Goal: Register for event/course

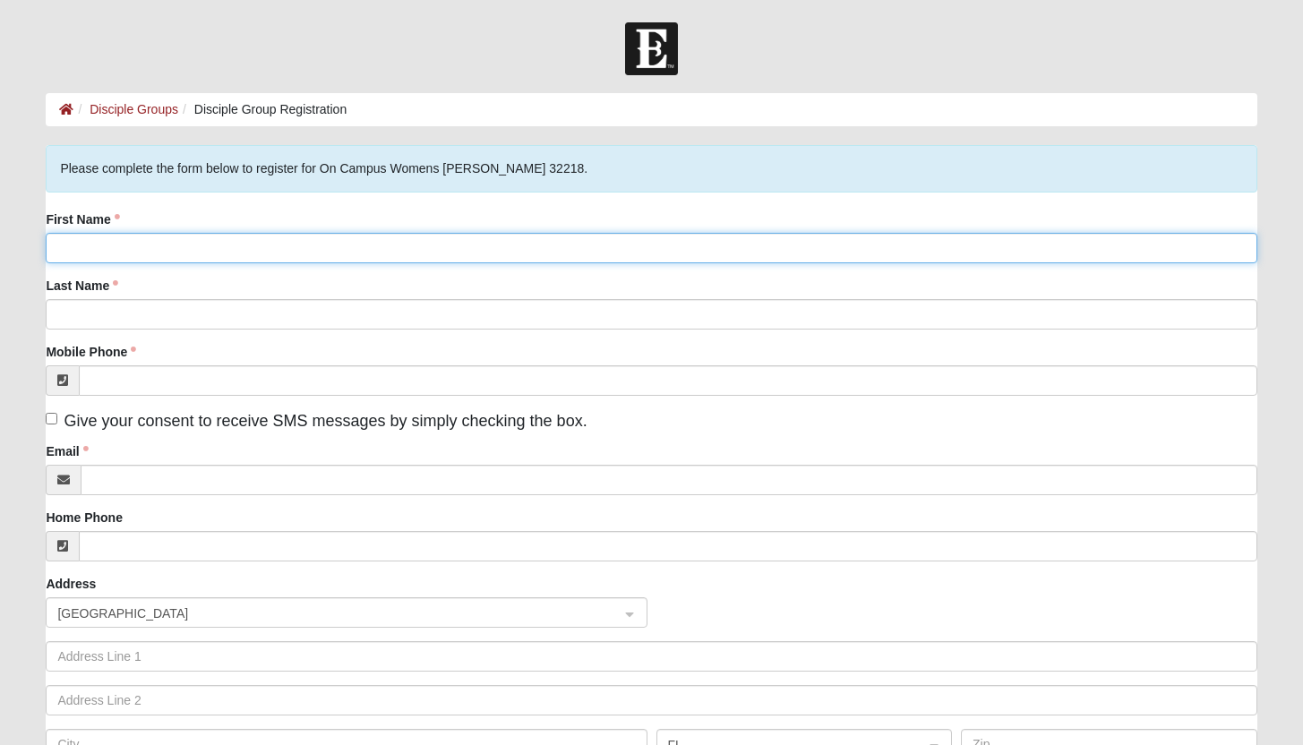
click at [149, 256] on input "First Name" at bounding box center [651, 248] width 1210 height 30
type input "Eve"
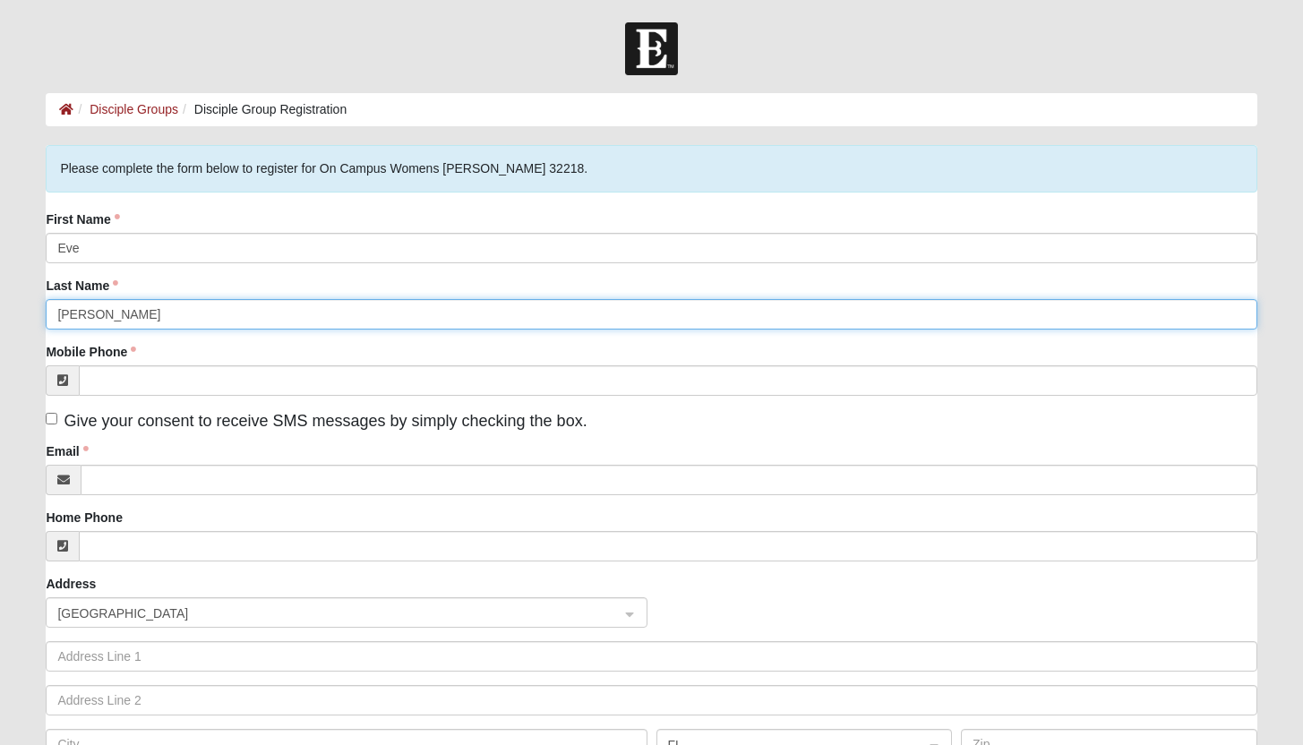
type input "Hasty"
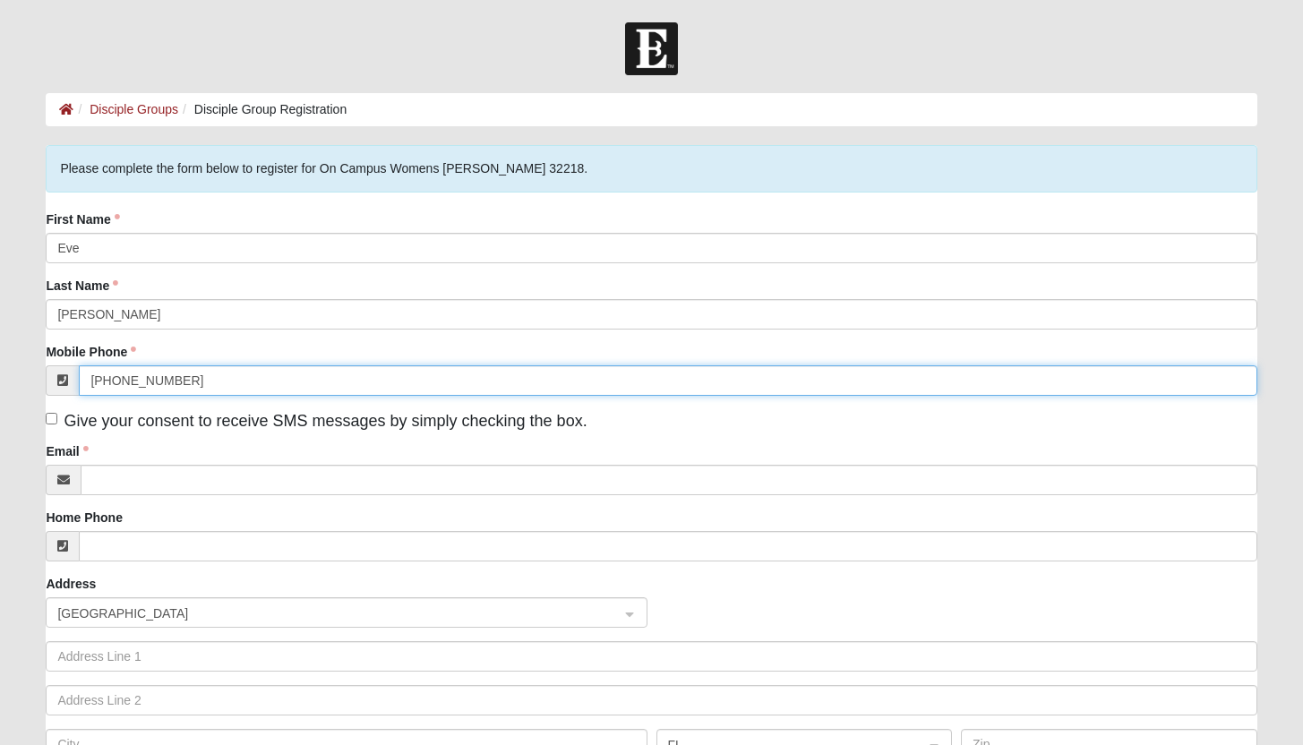
type input "(904) 881-9106"
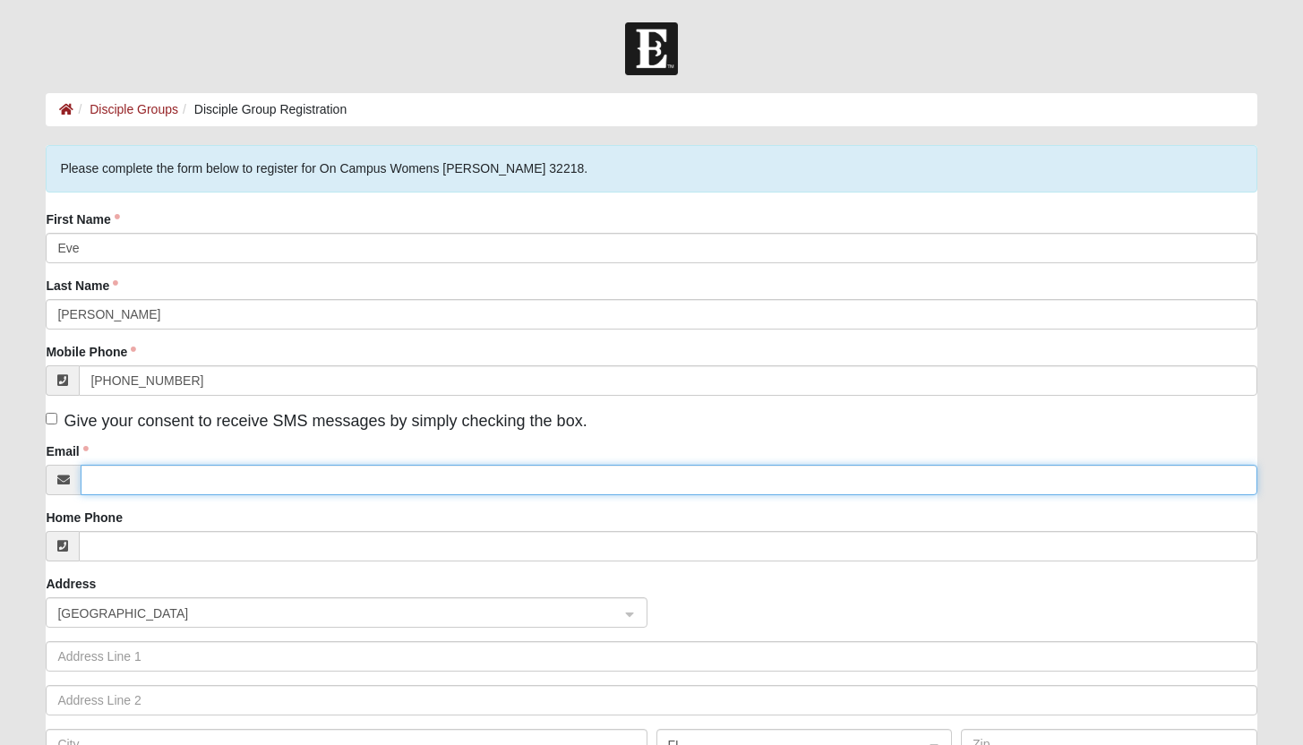
click at [150, 480] on input "Email" at bounding box center [668, 480] width 1175 height 30
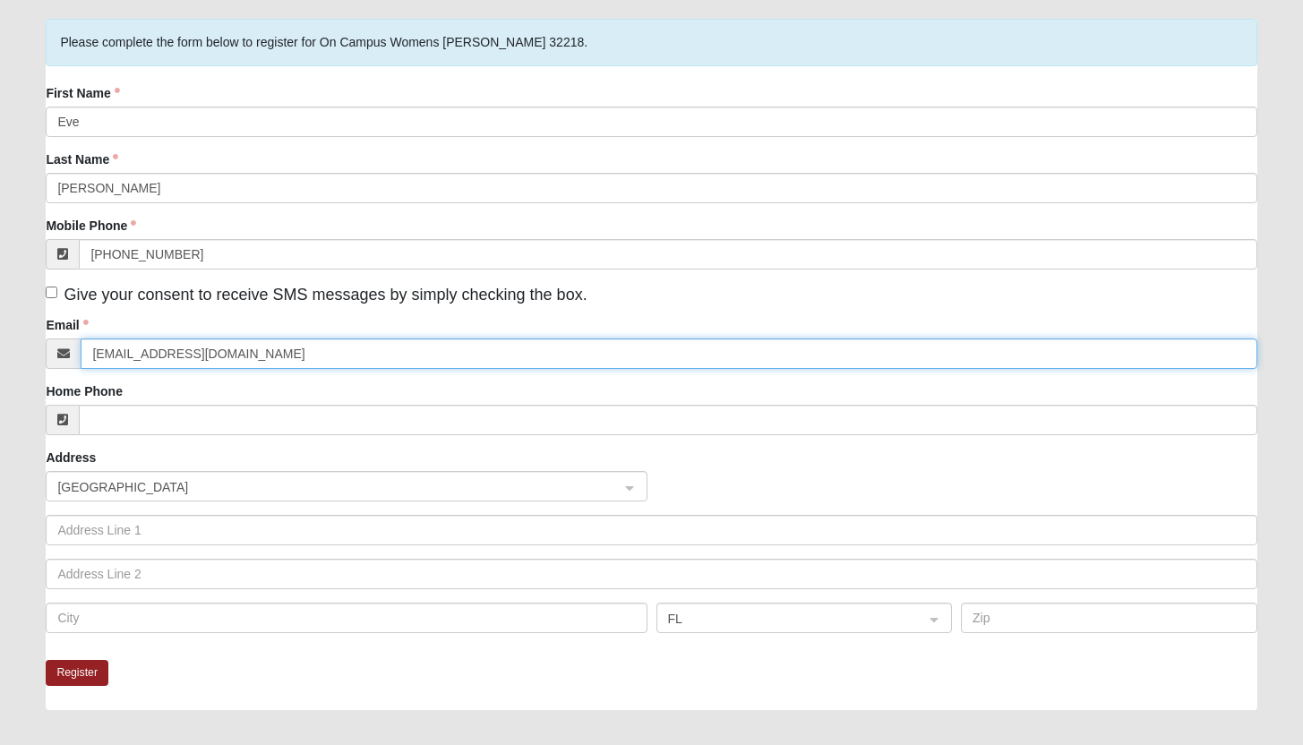
scroll to position [98, 0]
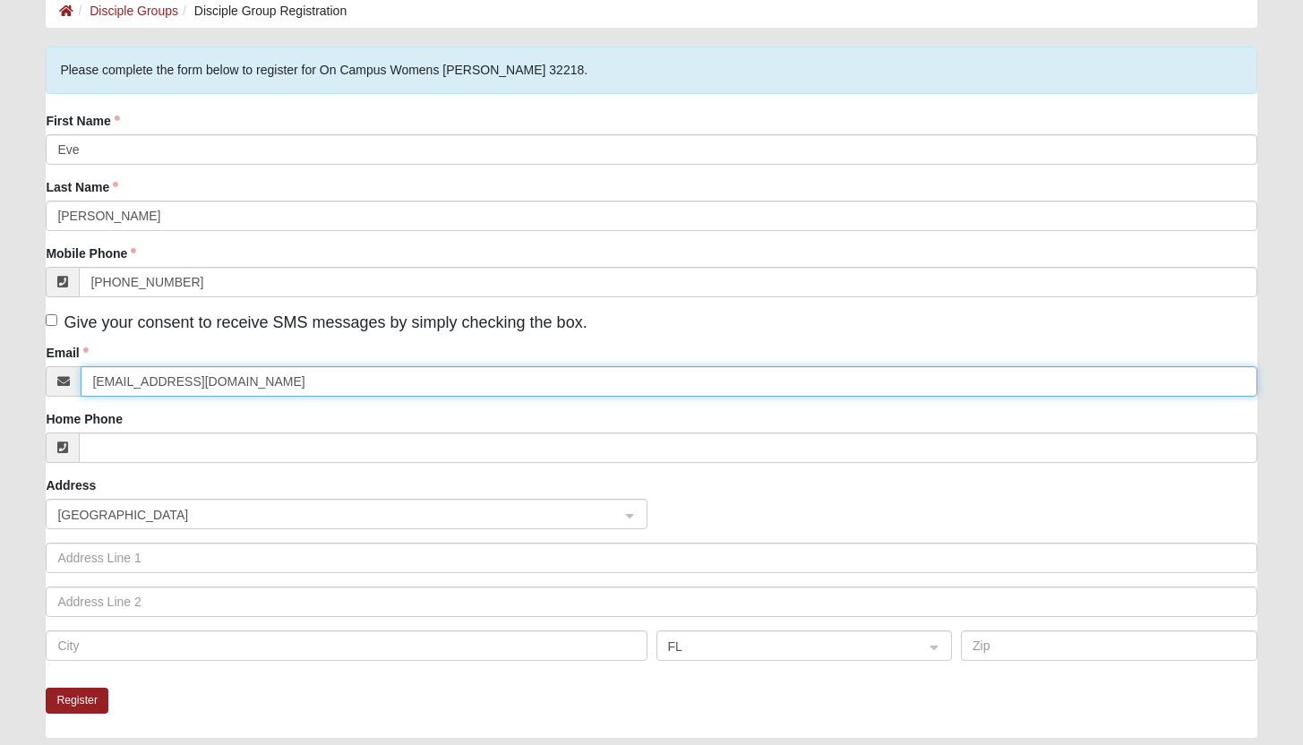
type input "embrady79@gmail.com"
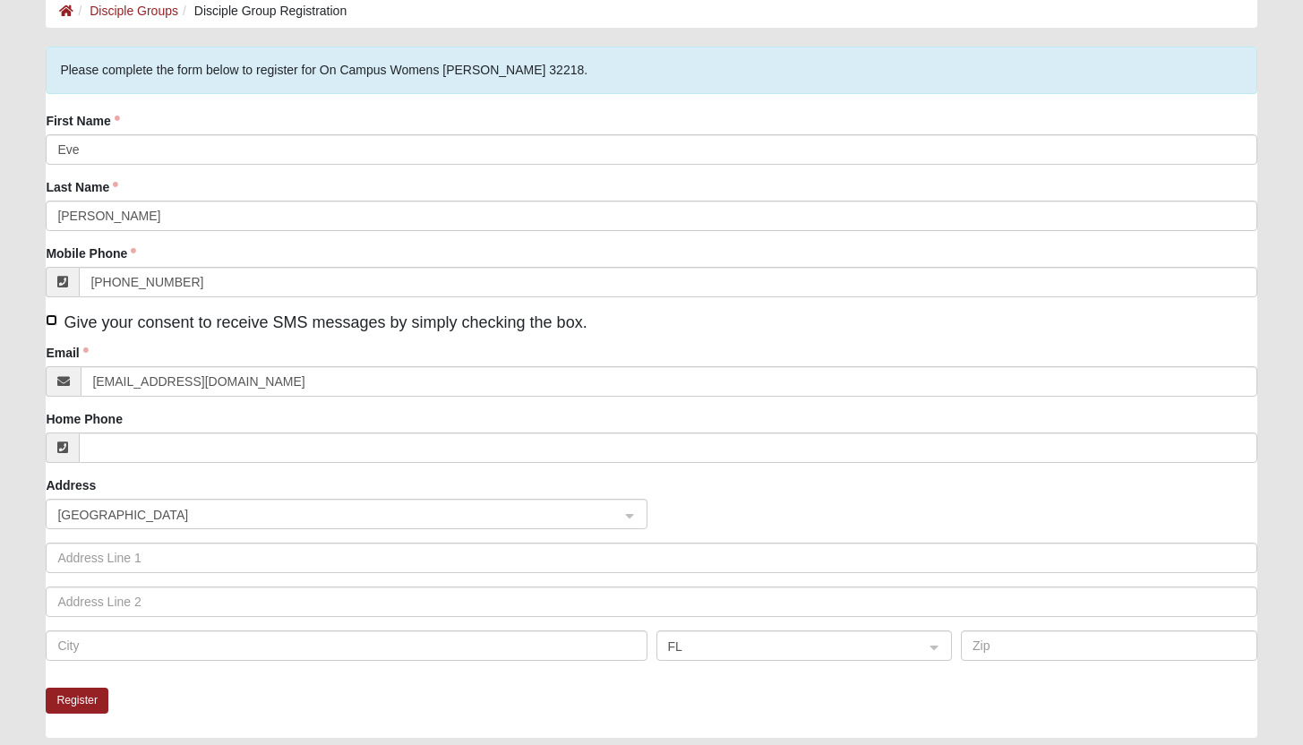
click at [49, 317] on input "Give your consent to receive SMS messages by simply checking the box." at bounding box center [52, 320] width 12 height 12
checkbox input "true"
click at [90, 705] on button "Register" at bounding box center [77, 701] width 63 height 26
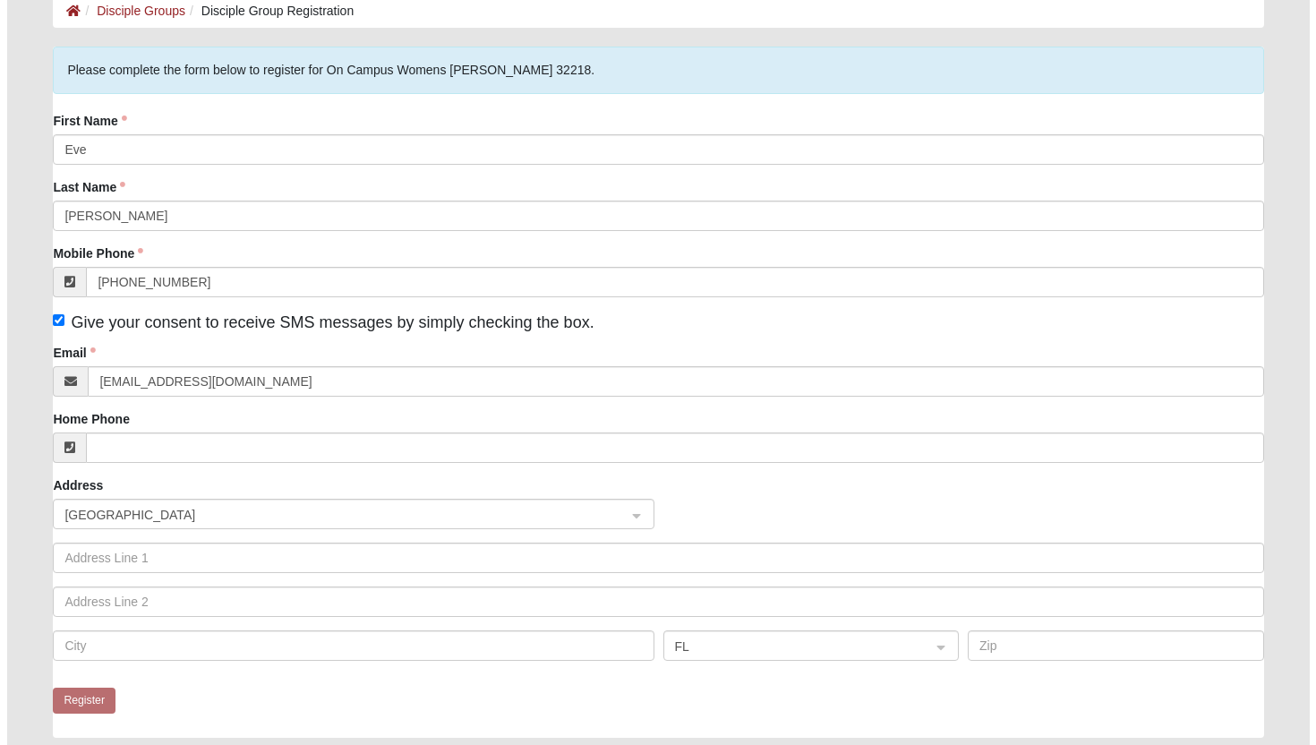
scroll to position [0, 0]
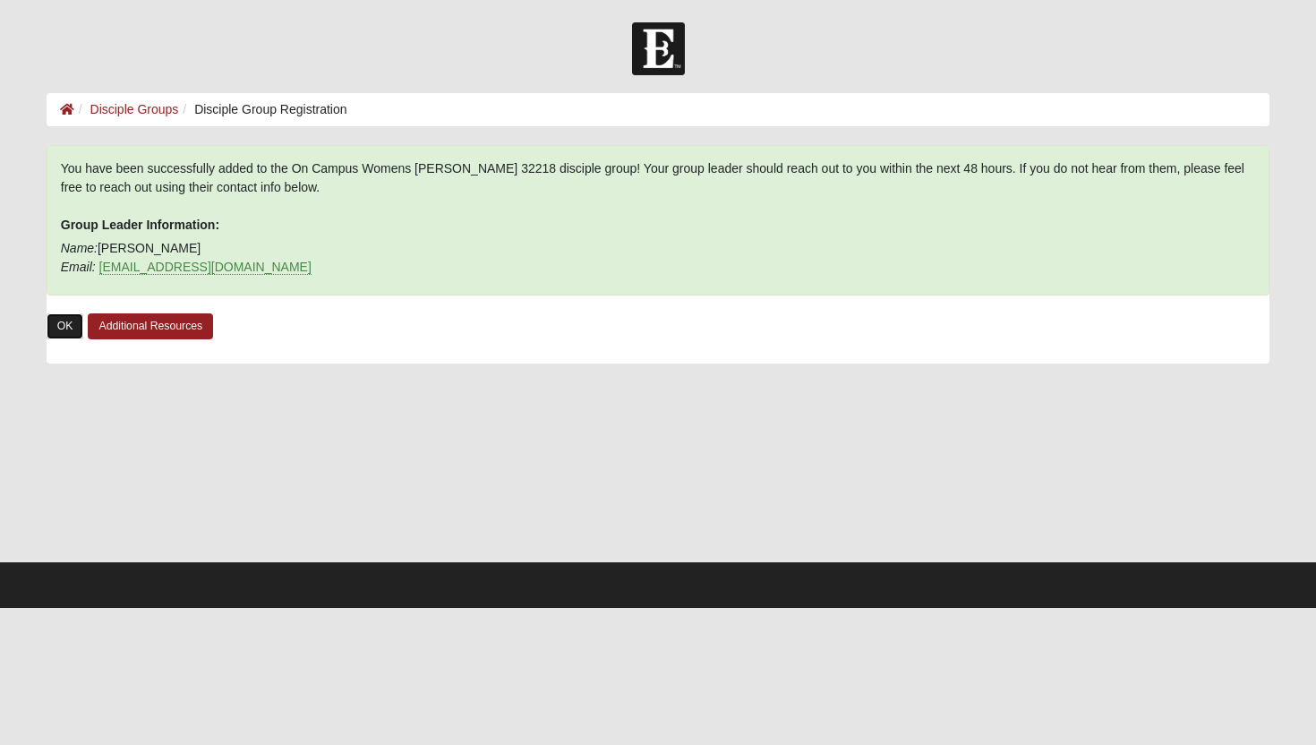
click at [69, 328] on link "OK" at bounding box center [66, 326] width 38 height 26
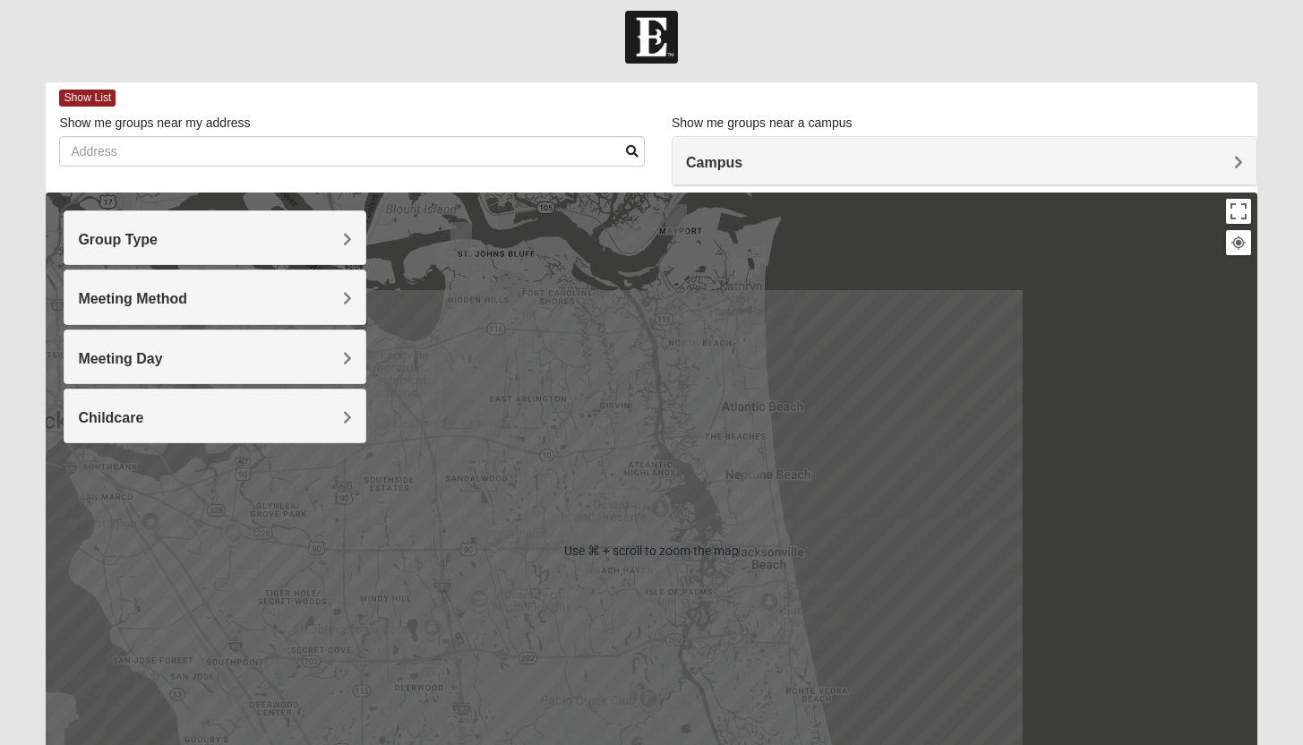
scroll to position [26, 0]
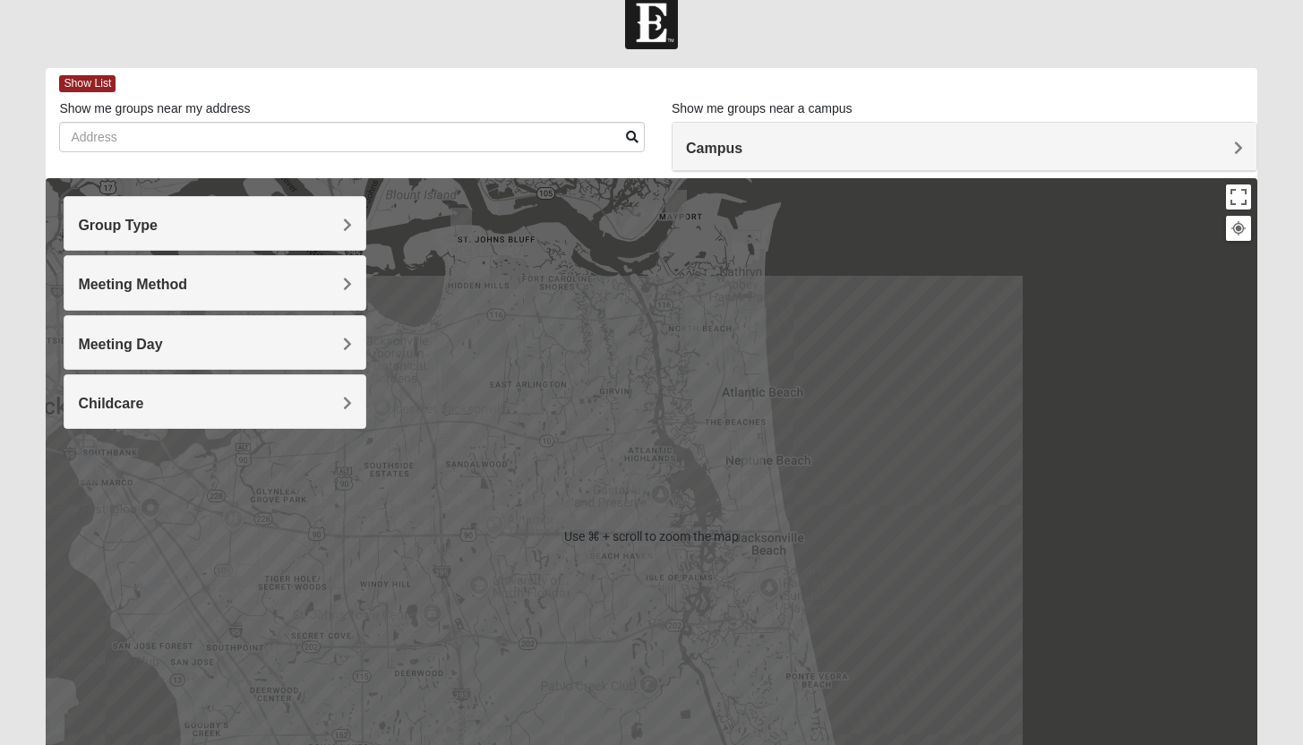
click at [949, 397] on div at bounding box center [651, 536] width 1210 height 716
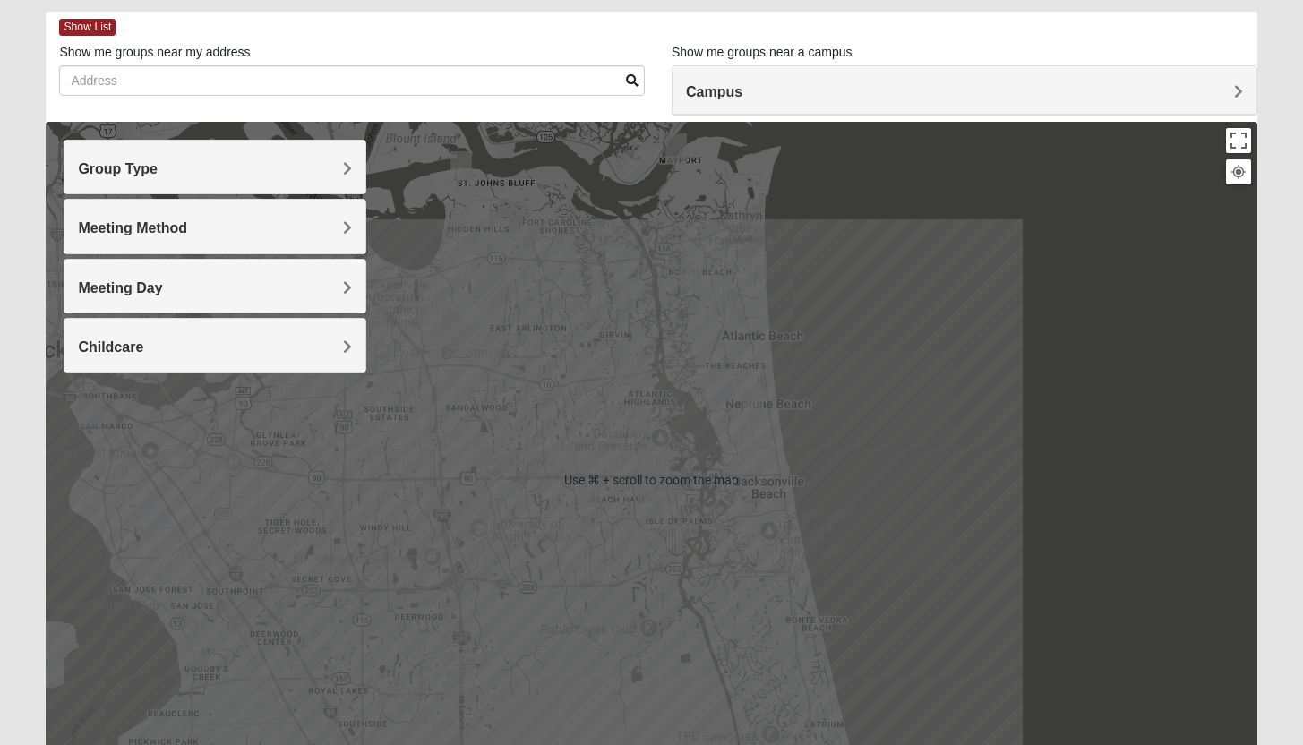
scroll to position [159, 0]
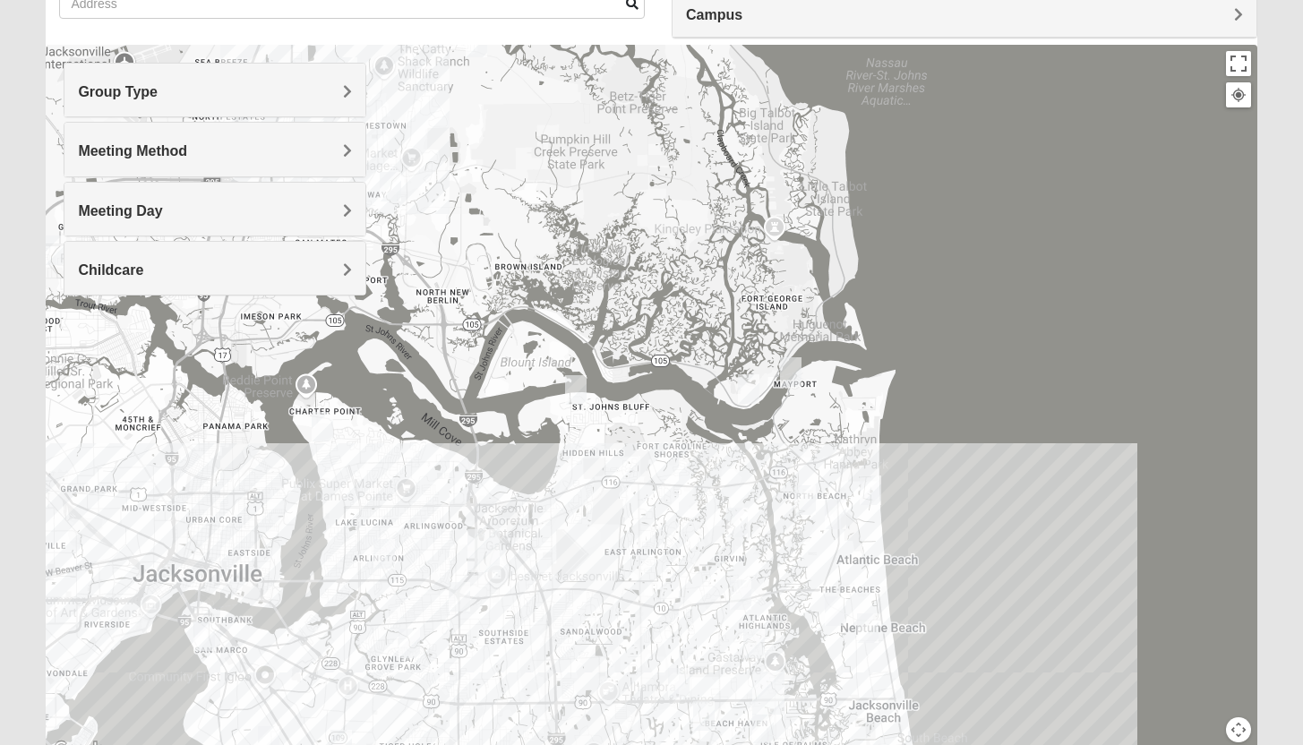
drag, startPoint x: 903, startPoint y: 355, endPoint x: 1022, endPoint y: 671, distance: 336.9
click at [1022, 671] on div at bounding box center [651, 403] width 1210 height 716
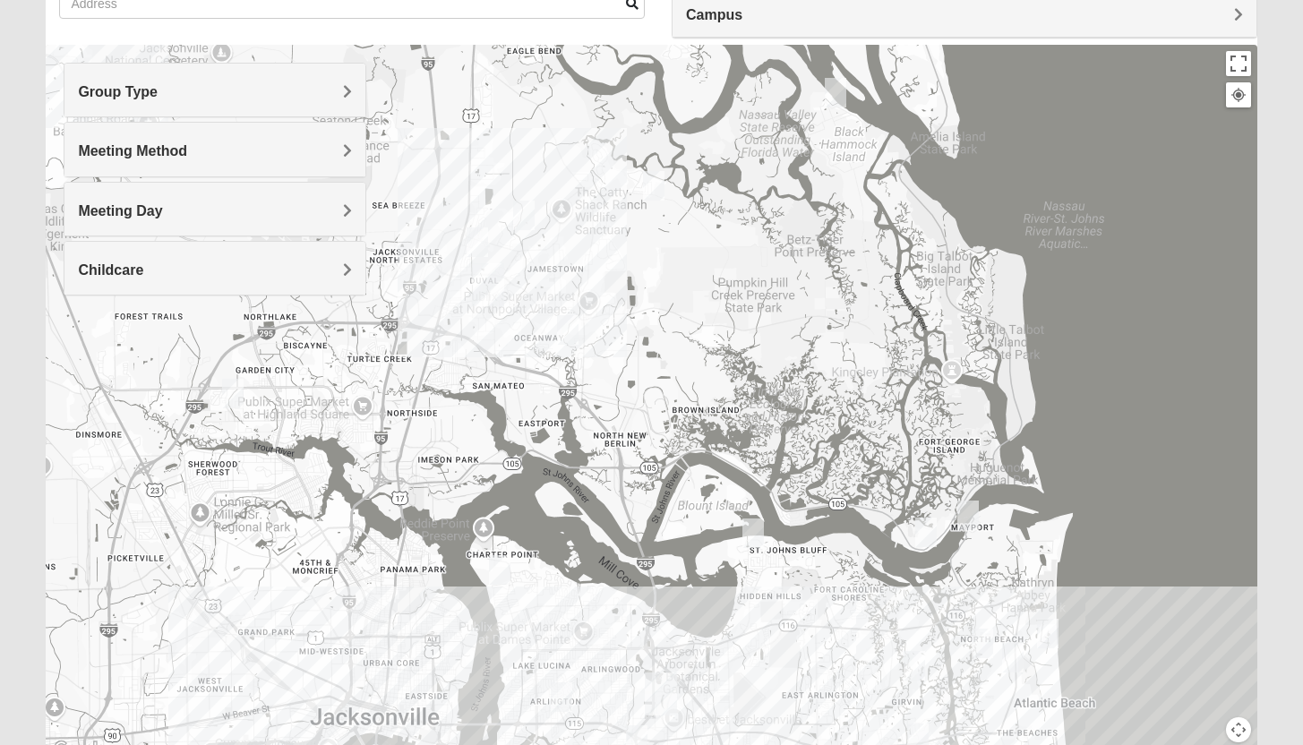
drag, startPoint x: 1002, startPoint y: 361, endPoint x: 1168, endPoint y: 469, distance: 198.7
click at [1167, 469] on div at bounding box center [651, 403] width 1210 height 716
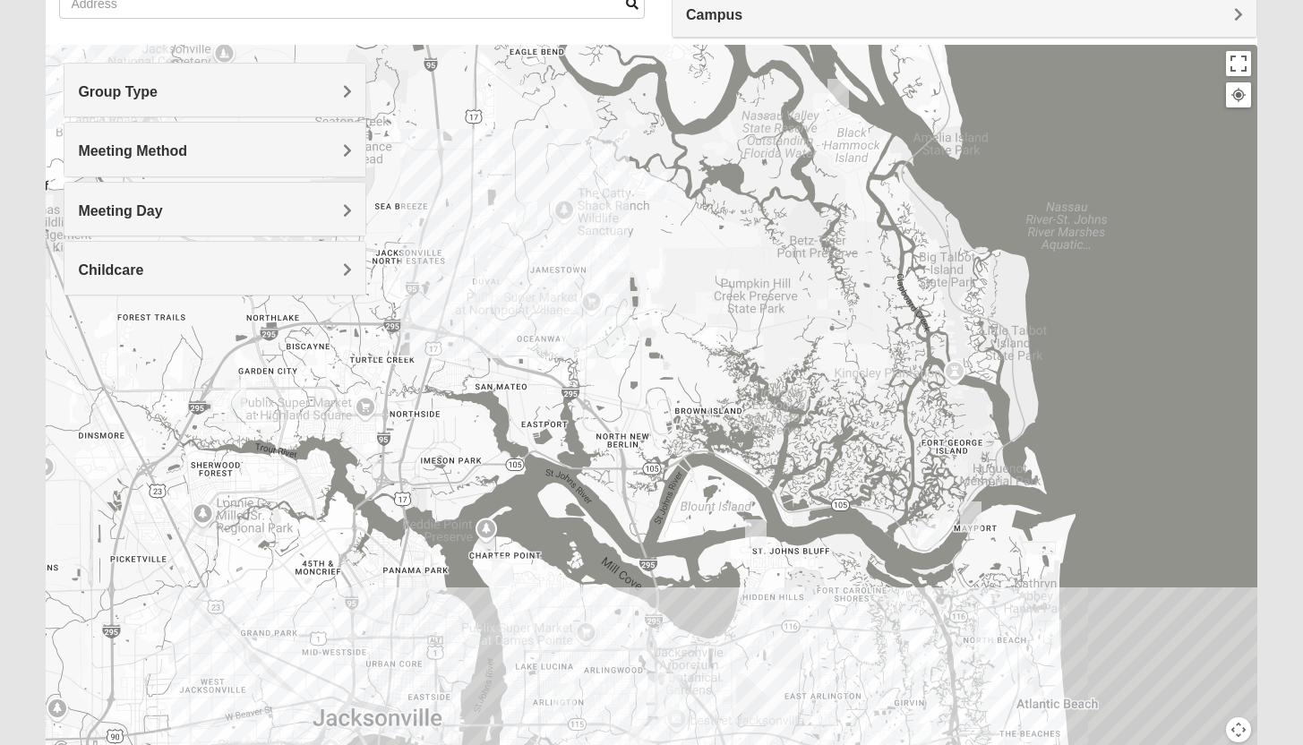
click at [425, 267] on div at bounding box center [651, 403] width 1210 height 716
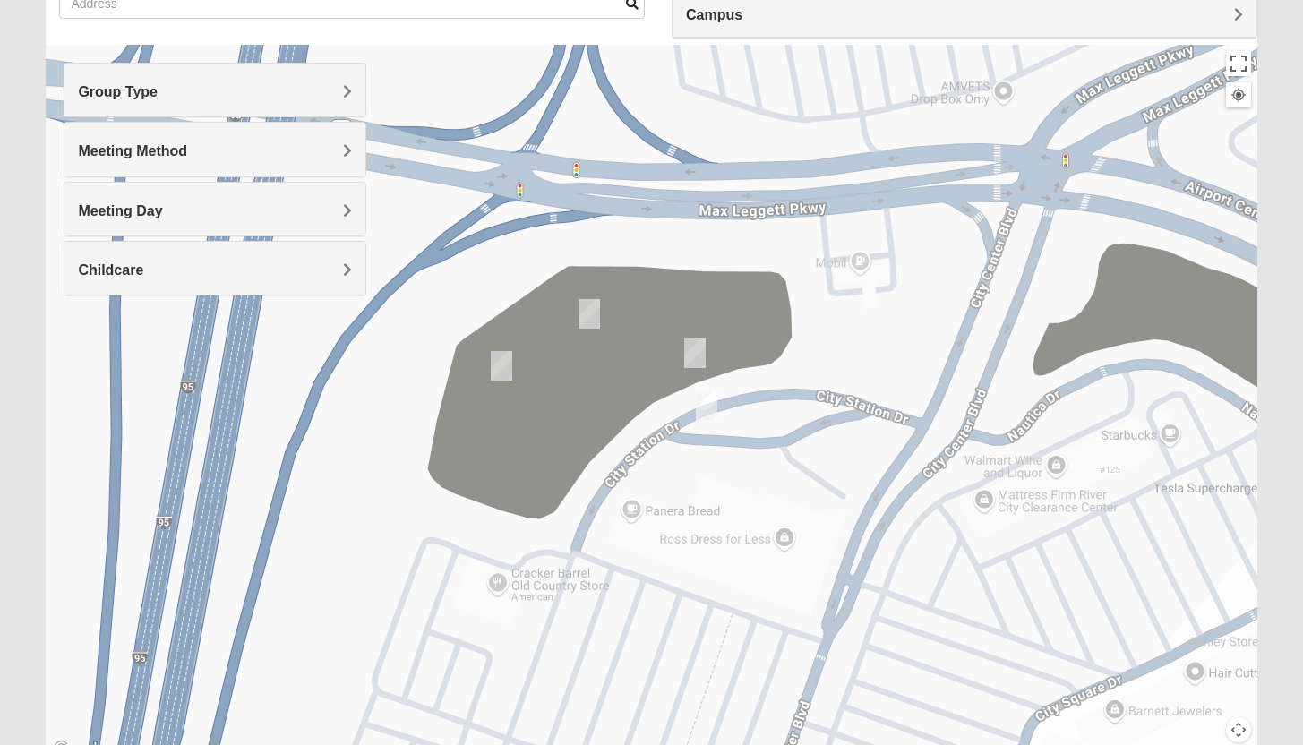
click at [494, 364] on img "Womens Getz 32218" at bounding box center [501, 366] width 21 height 30
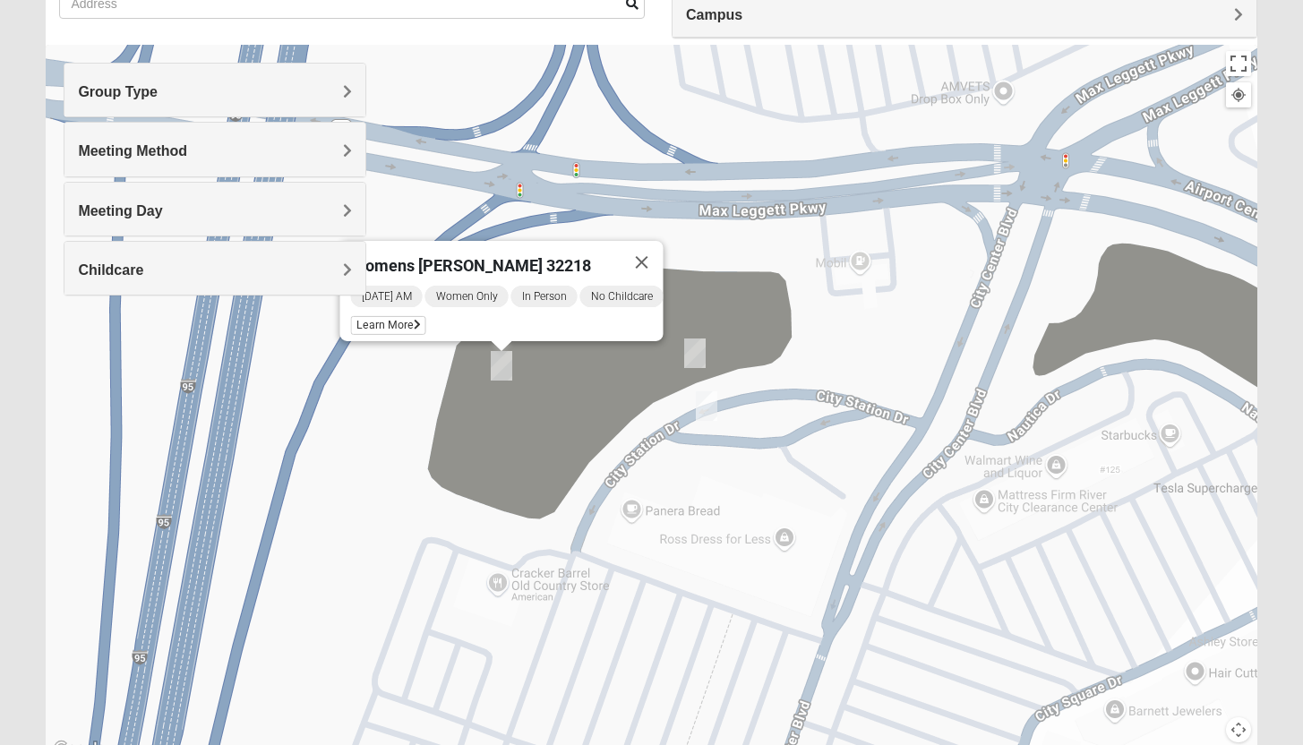
click at [694, 355] on img "Womens Holt 32218" at bounding box center [694, 353] width 21 height 30
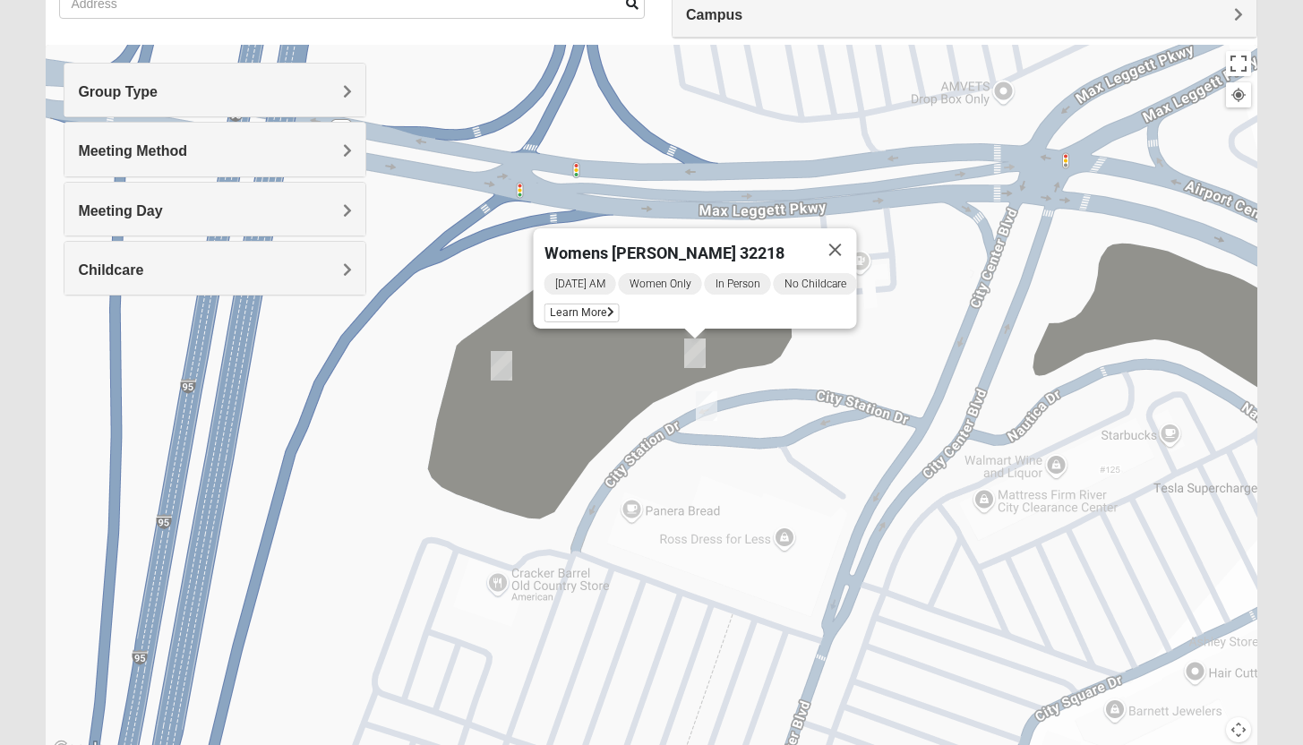
click at [708, 406] on img "Mens Ziller 32218" at bounding box center [706, 406] width 21 height 30
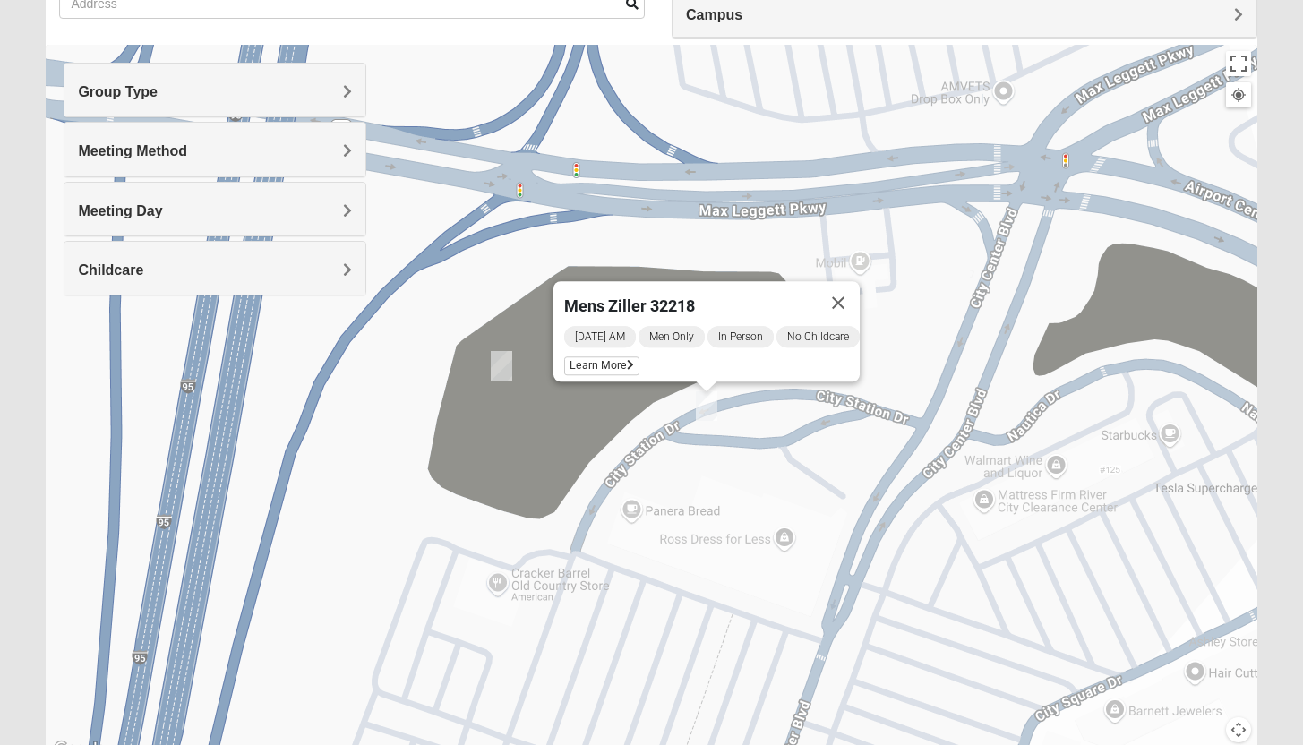
click at [612, 405] on div "Mens Ziller 32218 Thursday AM Men Only In Person No Childcare Learn More" at bounding box center [651, 403] width 1210 height 716
click at [854, 287] on button "Close" at bounding box center [837, 302] width 43 height 43
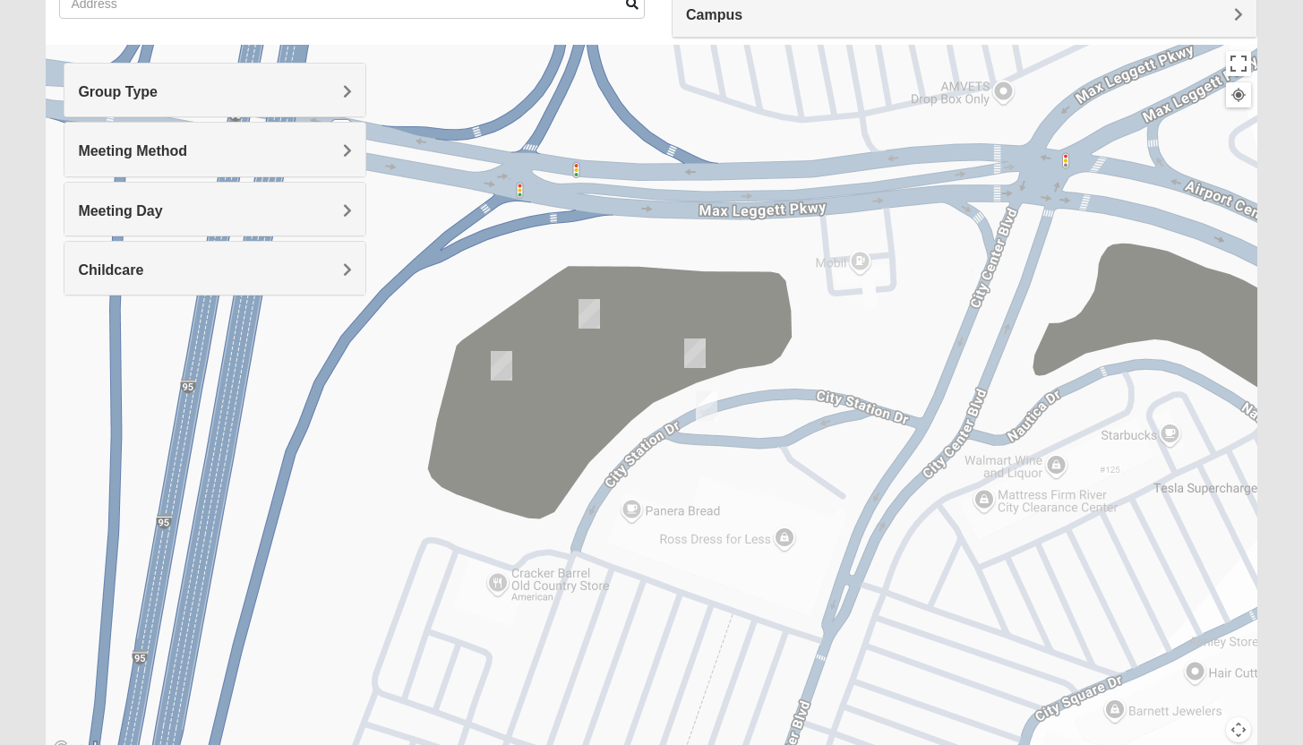
click at [581, 311] on img "Mens Holt 32218" at bounding box center [588, 314] width 21 height 30
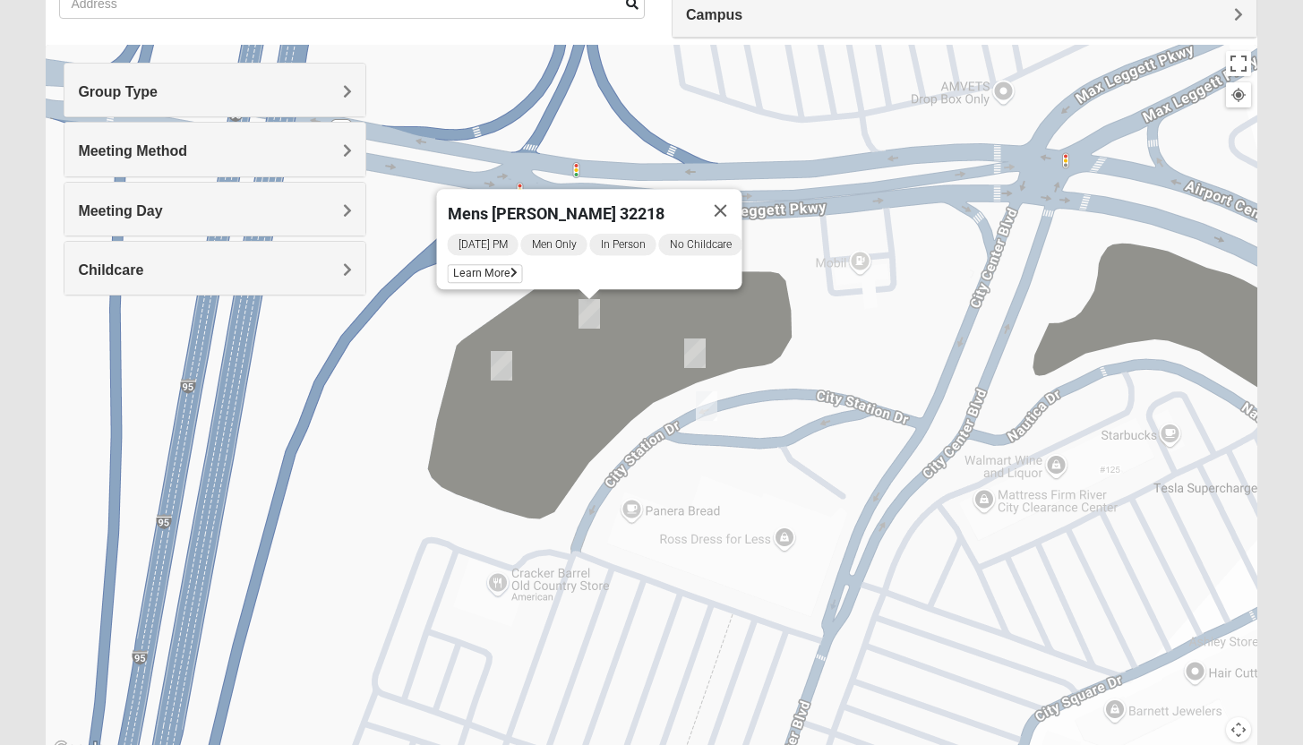
click at [854, 331] on div "Mens Holt 32218 Tuesday PM Men Only In Person No Childcare Learn More" at bounding box center [651, 403] width 1210 height 716
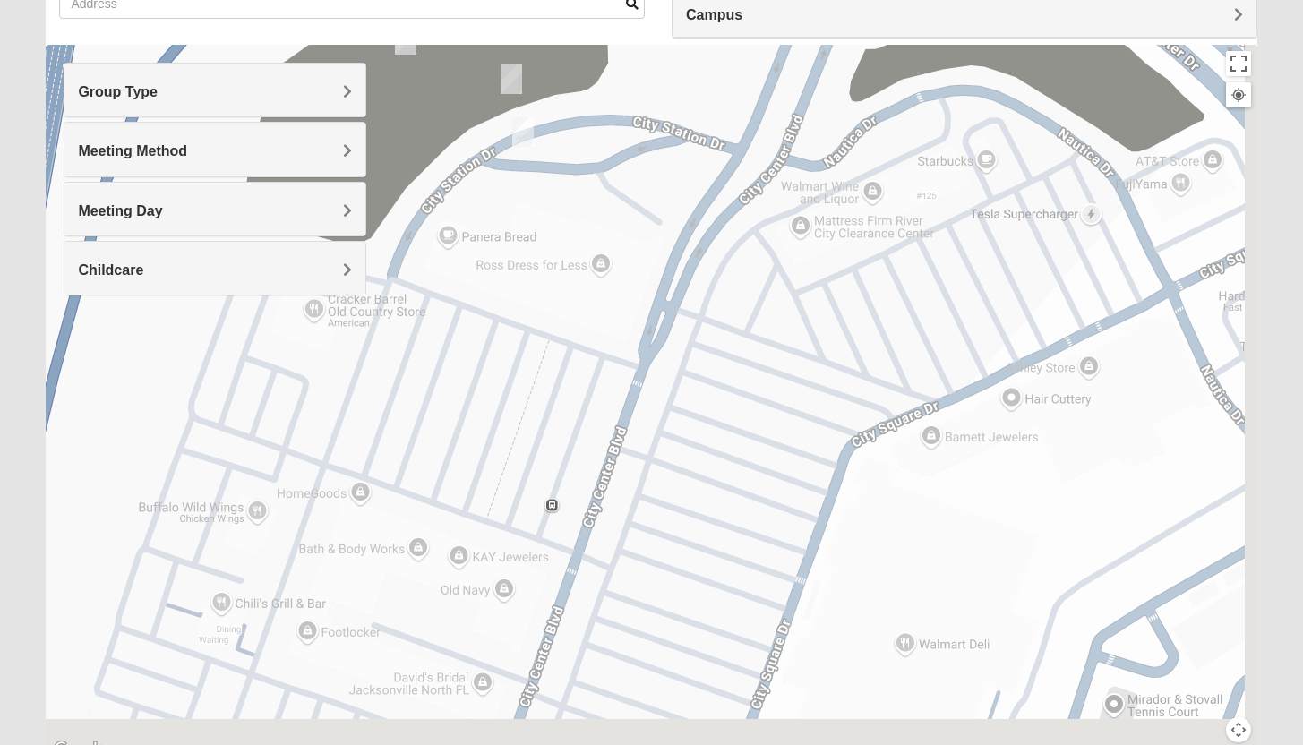
drag, startPoint x: 821, startPoint y: 437, endPoint x: 604, endPoint y: 120, distance: 383.9
click at [619, 136] on div "Mens Holt 32218 Tuesday PM Men Only In Person No Childcare Learn More" at bounding box center [651, 403] width 1210 height 716
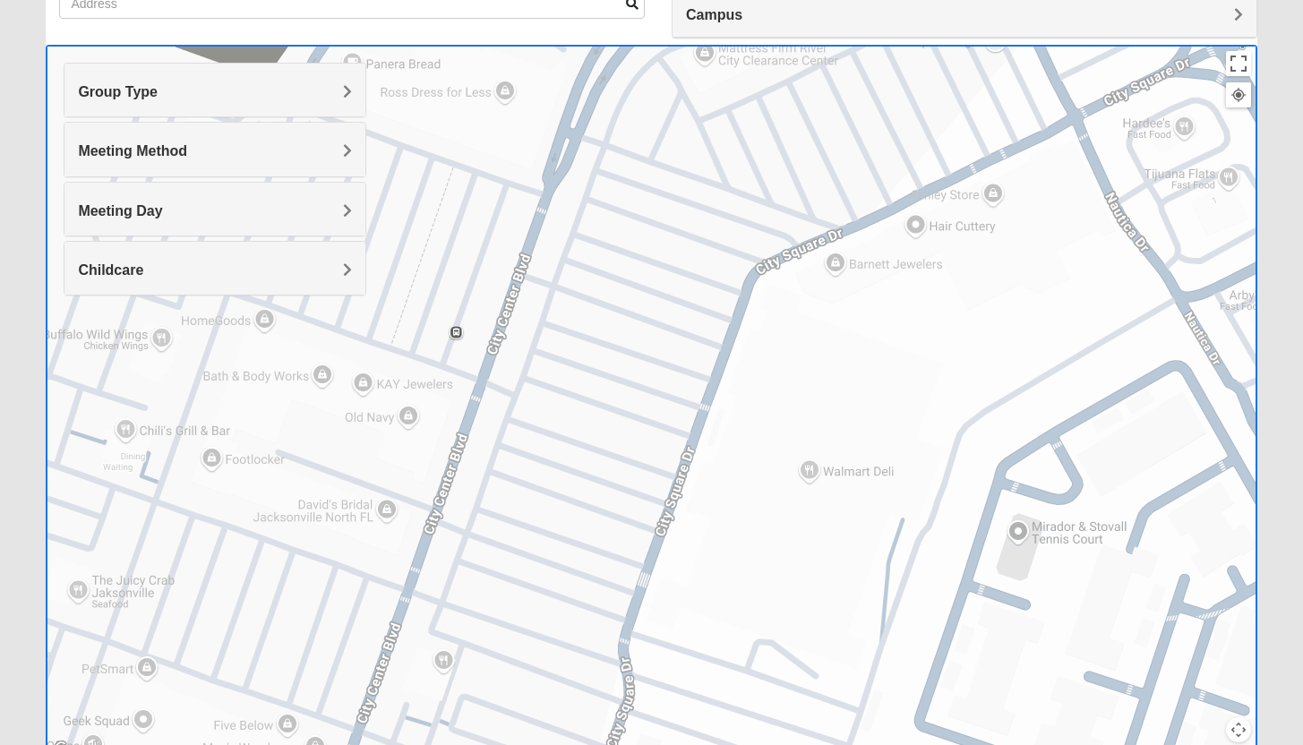
drag, startPoint x: 747, startPoint y: 278, endPoint x: 677, endPoint y: 201, distance: 104.6
click at [682, 208] on div "Mens Holt 32218 Tuesday PM Men Only In Person No Childcare Learn More" at bounding box center [651, 403] width 1210 height 716
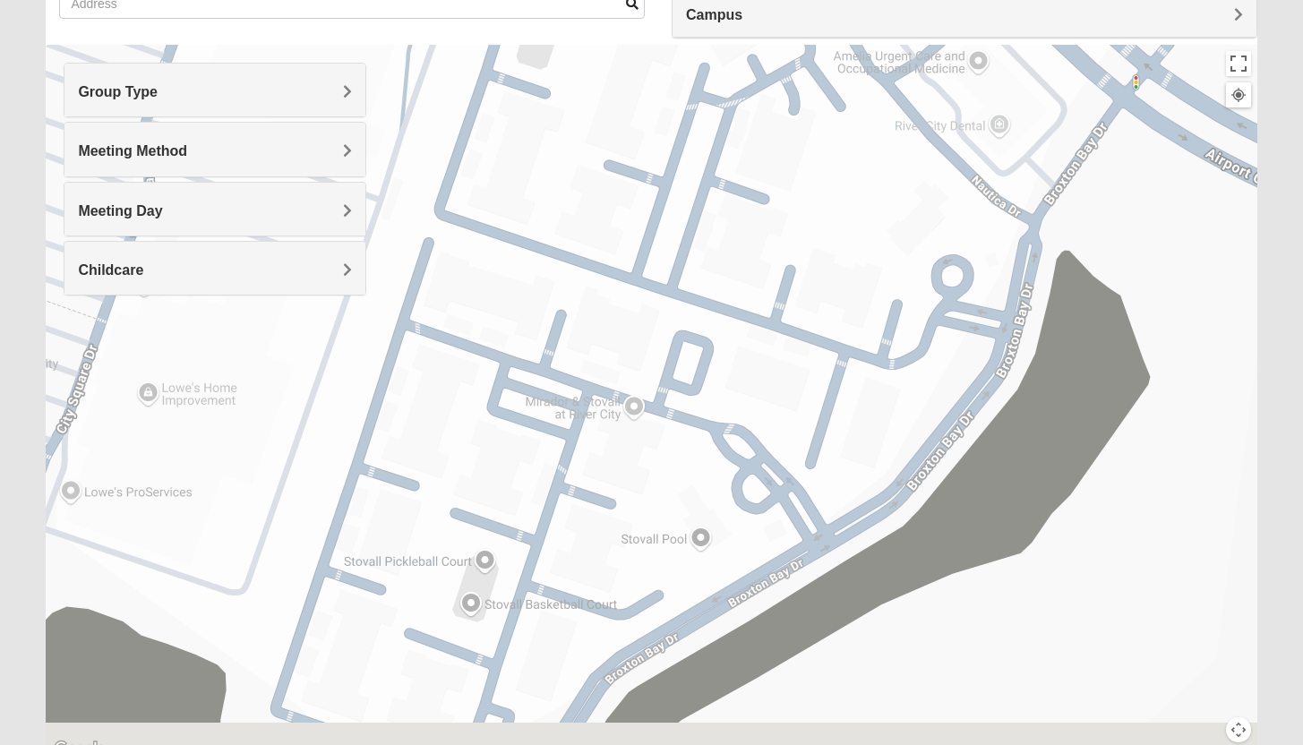
drag, startPoint x: 845, startPoint y: 342, endPoint x: 711, endPoint y: 133, distance: 248.1
click at [723, 166] on div "Mens Holt 32218 Tuesday PM Men Only In Person No Childcare Learn More" at bounding box center [651, 403] width 1210 height 716
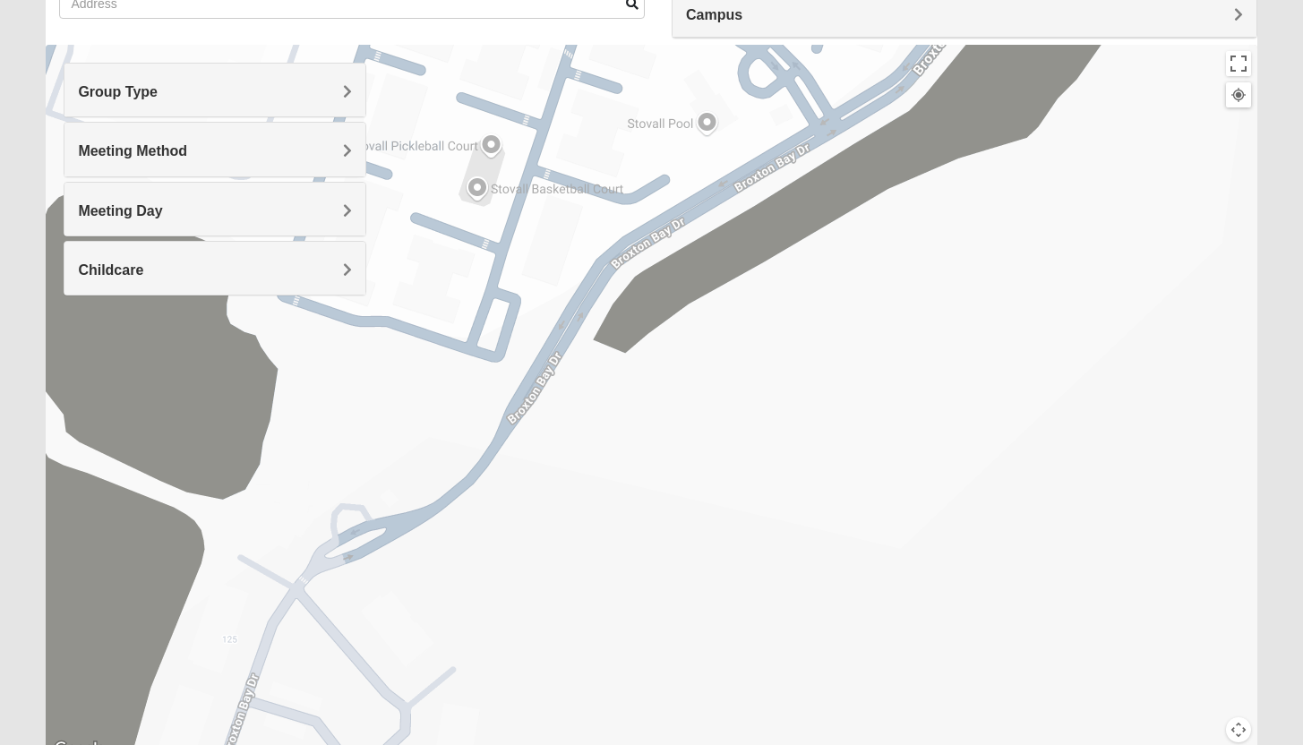
drag, startPoint x: 588, startPoint y: 395, endPoint x: 794, endPoint y: 172, distance: 303.5
click at [748, 210] on div "Mens Holt 32218 Tuesday PM Men Only In Person No Childcare Learn More" at bounding box center [651, 403] width 1210 height 716
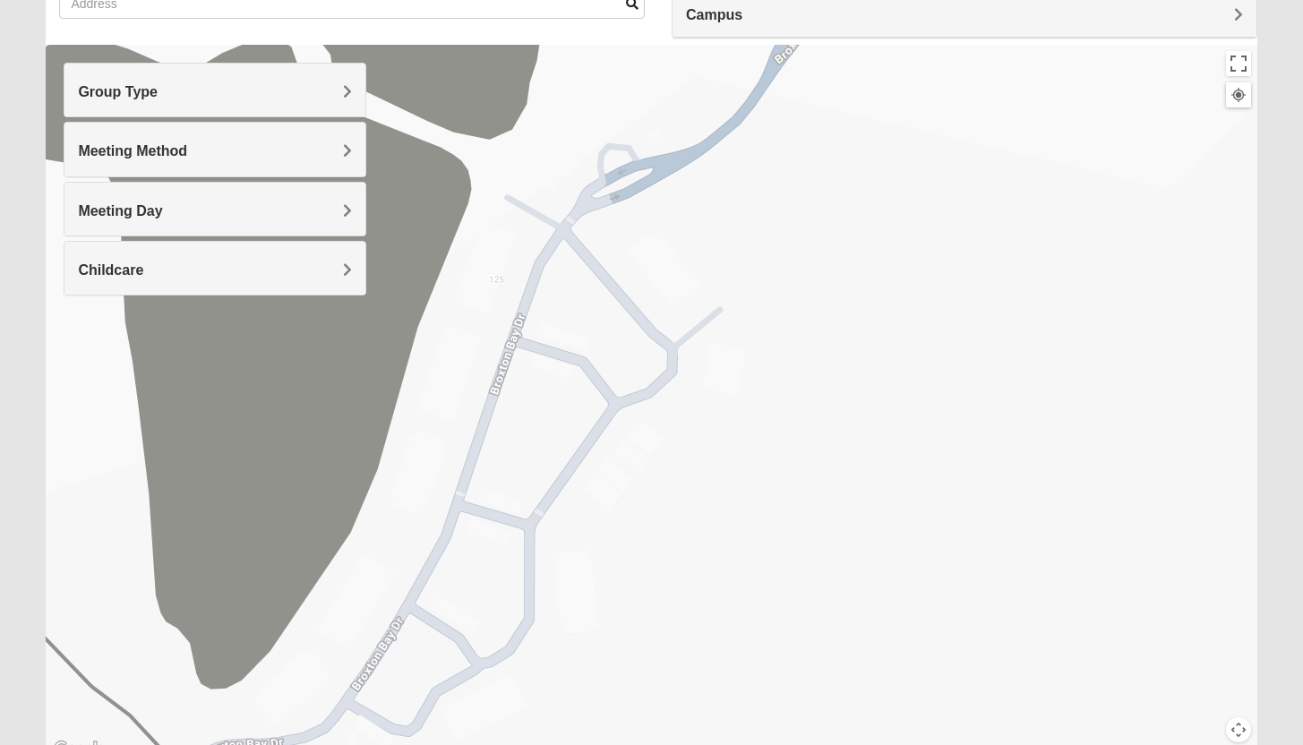
drag, startPoint x: 681, startPoint y: 419, endPoint x: 761, endPoint y: 198, distance: 235.0
click at [735, 240] on div "Mens Holt 32218 Tuesday PM Men Only In Person No Childcare Learn More" at bounding box center [651, 403] width 1210 height 716
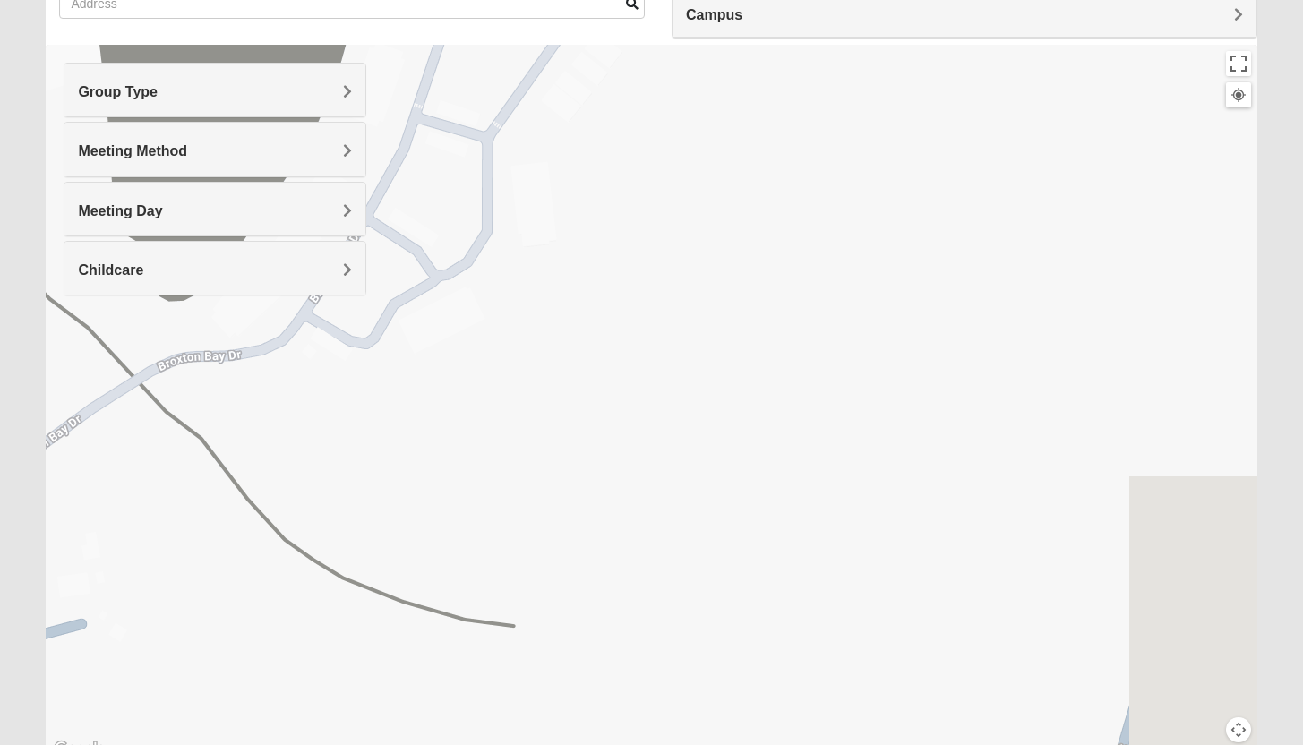
drag, startPoint x: 843, startPoint y: 352, endPoint x: 529, endPoint y: 207, distance: 346.1
click at [587, 236] on div "Mens Holt 32218 Tuesday PM Men Only In Person No Childcare Learn More" at bounding box center [651, 403] width 1210 height 716
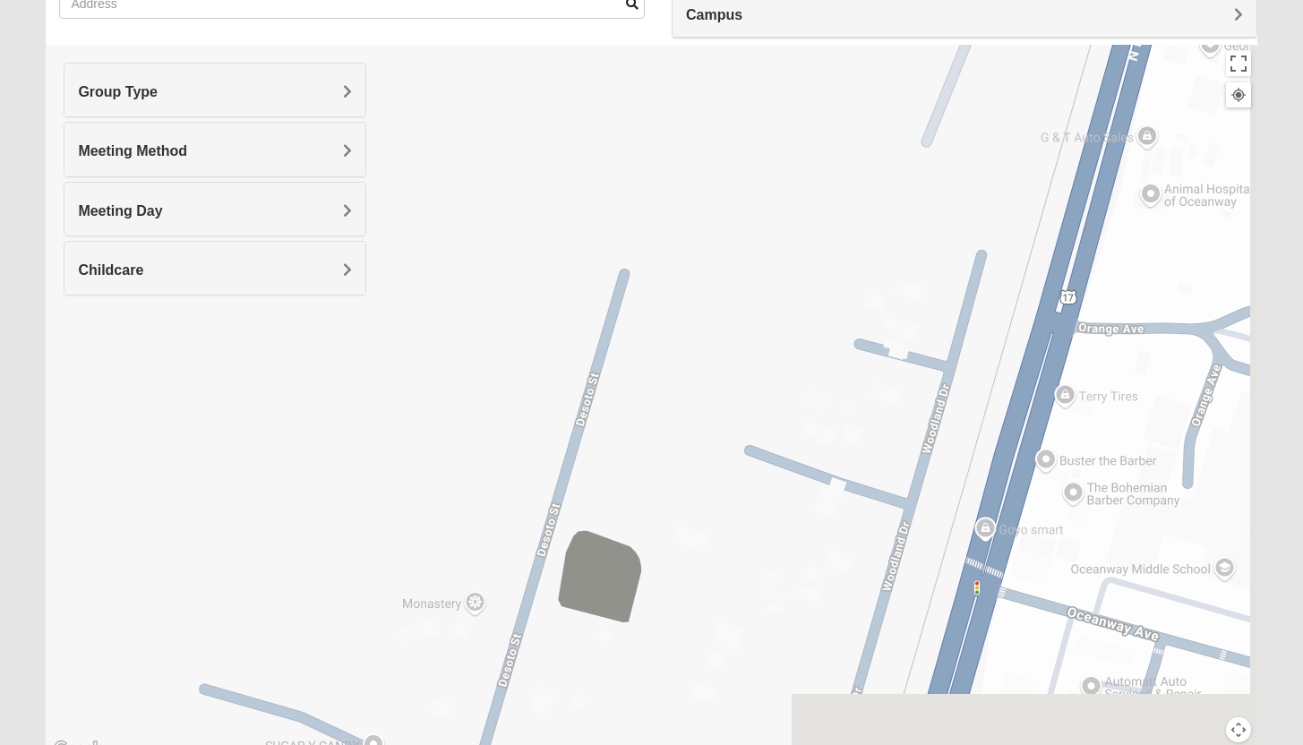
drag, startPoint x: 809, startPoint y: 265, endPoint x: 534, endPoint y: 128, distance: 307.1
click at [553, 138] on div "Mens Holt 32218 Tuesday PM Men Only In Person No Childcare Learn More" at bounding box center [651, 403] width 1210 height 716
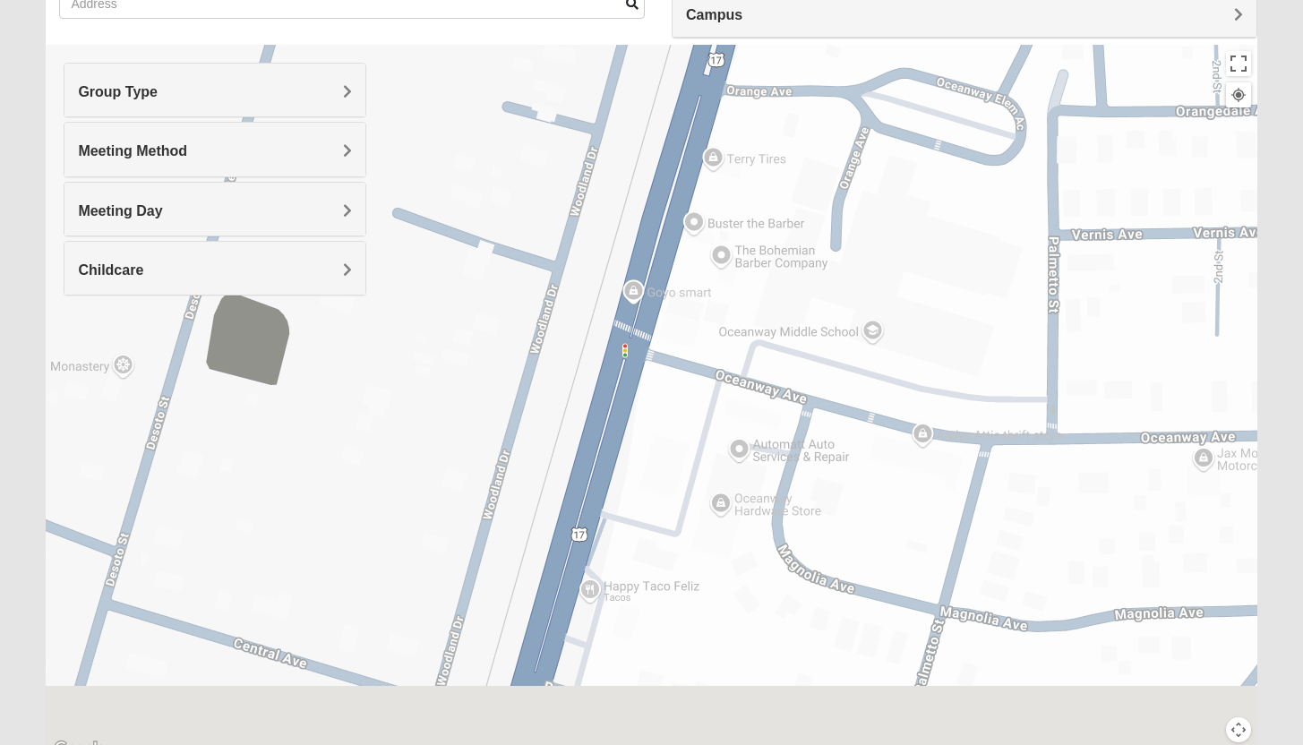
drag, startPoint x: 600, startPoint y: 386, endPoint x: 372, endPoint y: 201, distance: 293.3
click at [411, 219] on div "Mens Holt 32218 Tuesday PM Men Only In Person No Childcare Learn More" at bounding box center [651, 403] width 1210 height 716
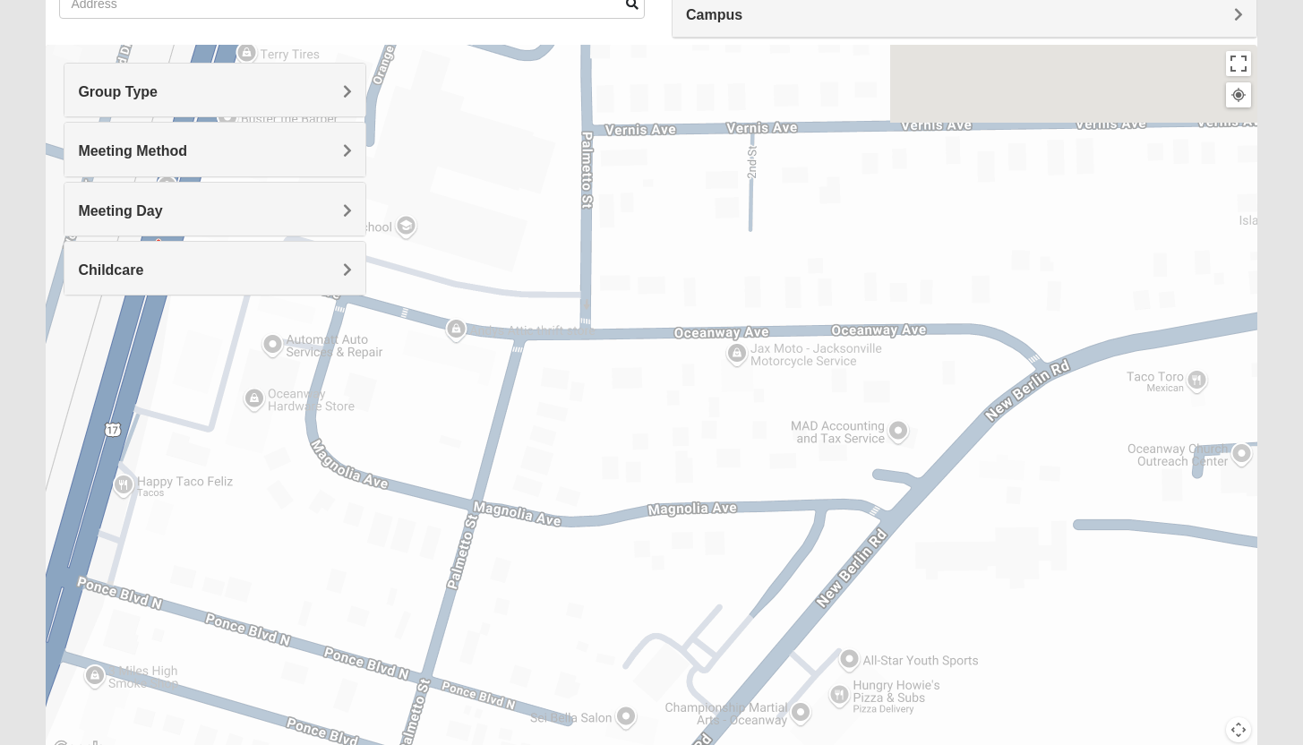
drag, startPoint x: 797, startPoint y: 217, endPoint x: 558, endPoint y: 387, distance: 293.4
click at [537, 409] on div "Mens Holt 32218 Tuesday PM Men Only In Person No Childcare Learn More" at bounding box center [651, 403] width 1210 height 716
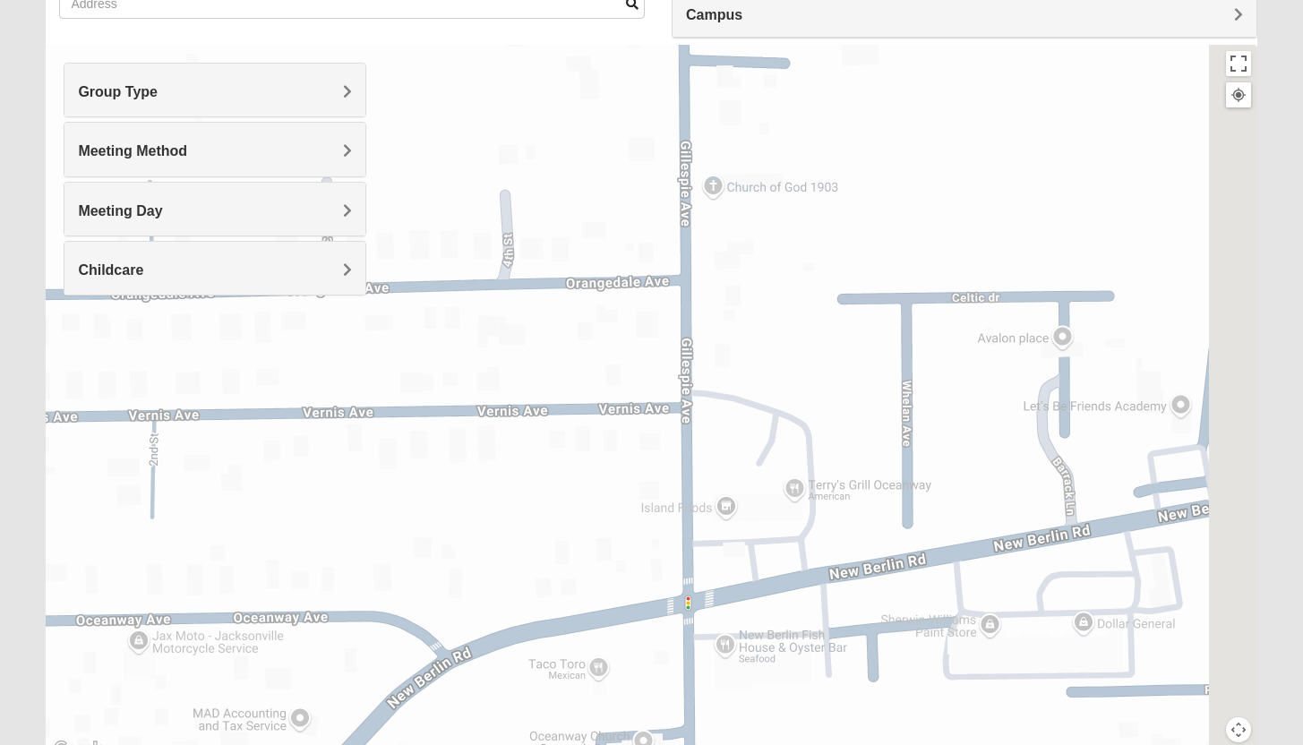
drag, startPoint x: 824, startPoint y: 320, endPoint x: 445, endPoint y: 218, distance: 392.2
click at [508, 248] on div "Mens Holt 32218 Tuesday PM Men Only In Person No Childcare Learn More" at bounding box center [651, 403] width 1210 height 716
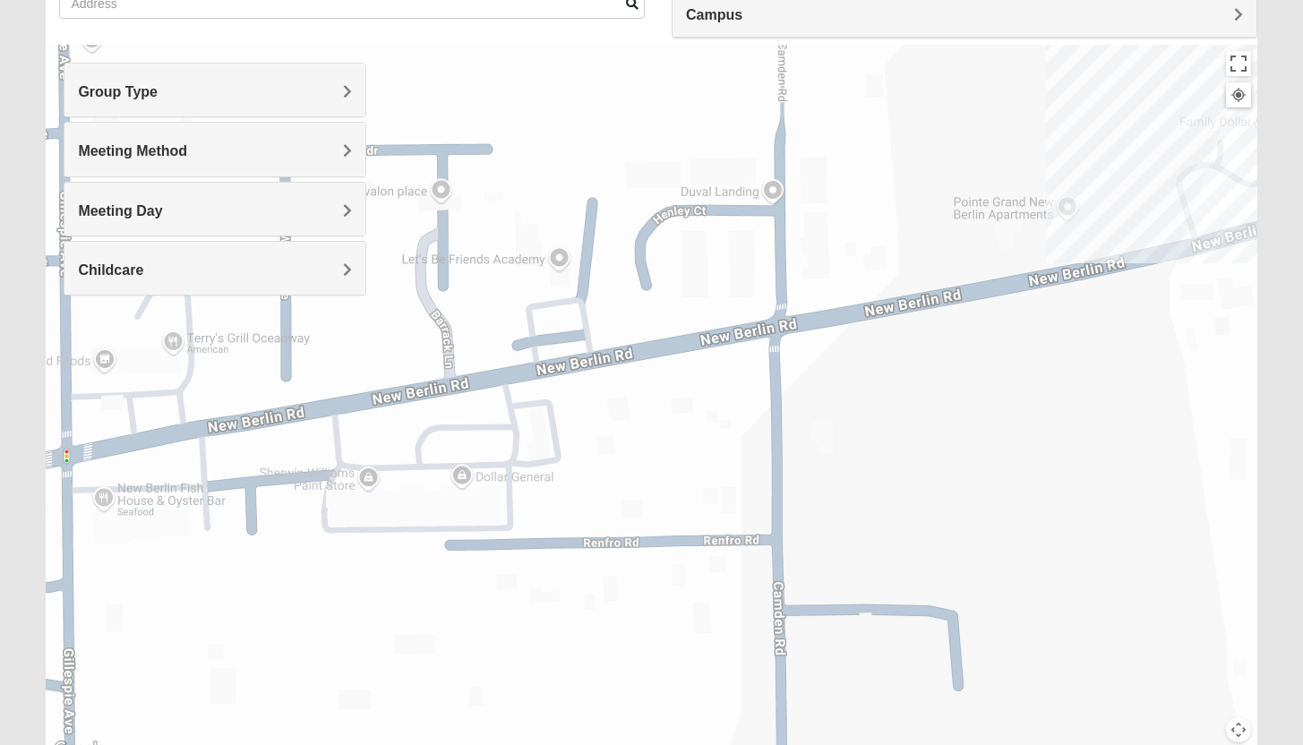
drag, startPoint x: 798, startPoint y: 233, endPoint x: 546, endPoint y: 329, distance: 269.2
click at [554, 326] on div "Mens Holt 32218 Tuesday PM Men Only In Person No Childcare Learn More" at bounding box center [651, 403] width 1210 height 716
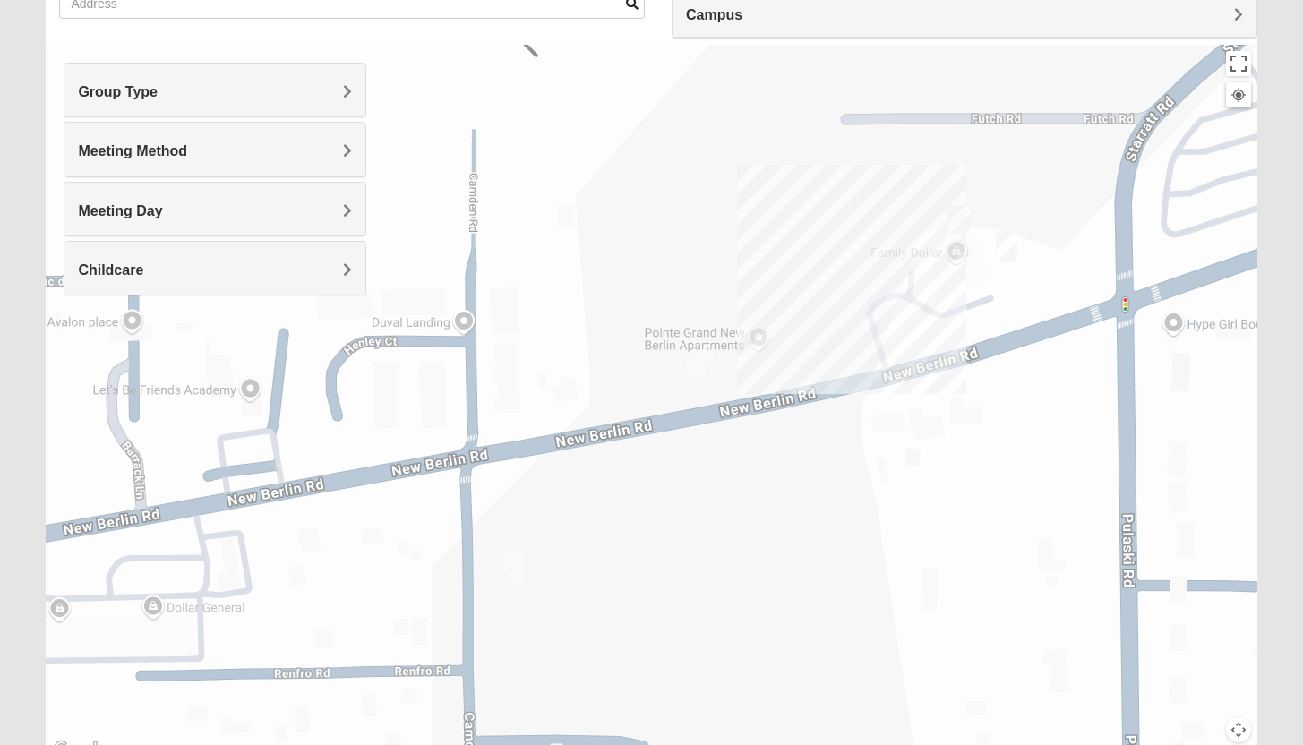
click at [833, 261] on div "Mens Holt 32218 Tuesday PM Men Only In Person No Childcare Learn More" at bounding box center [651, 403] width 1210 height 716
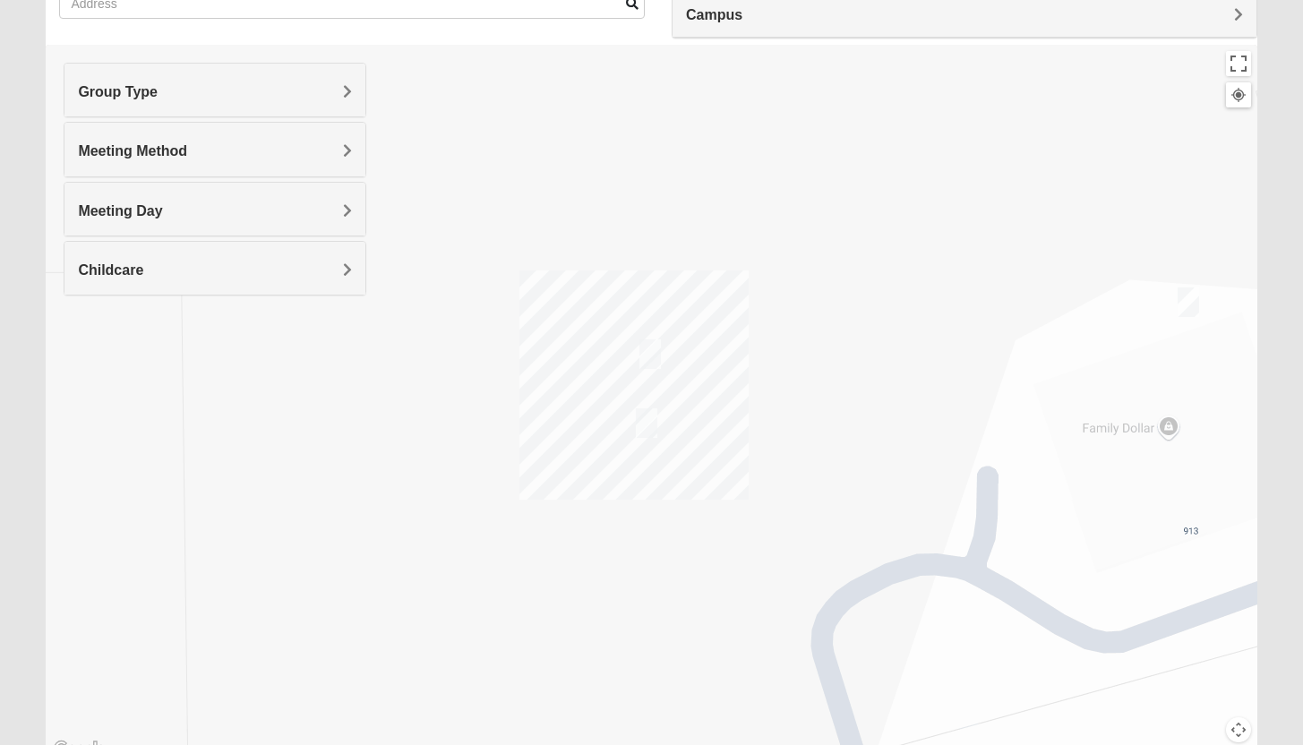
click at [643, 349] on img "On Campus Womens LeBlanc 32218" at bounding box center [649, 354] width 21 height 30
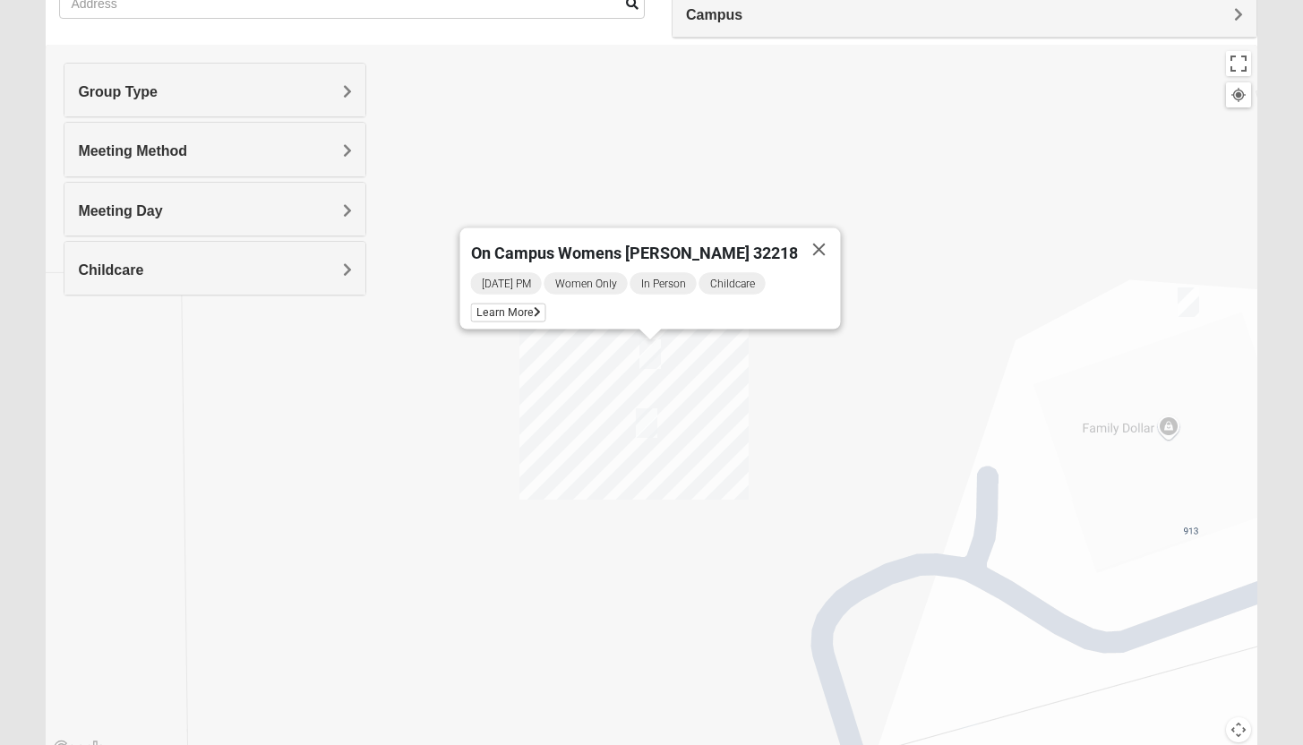
click at [645, 423] on img "On Campus Mixed Bales/Kentzell 32218" at bounding box center [646, 423] width 21 height 30
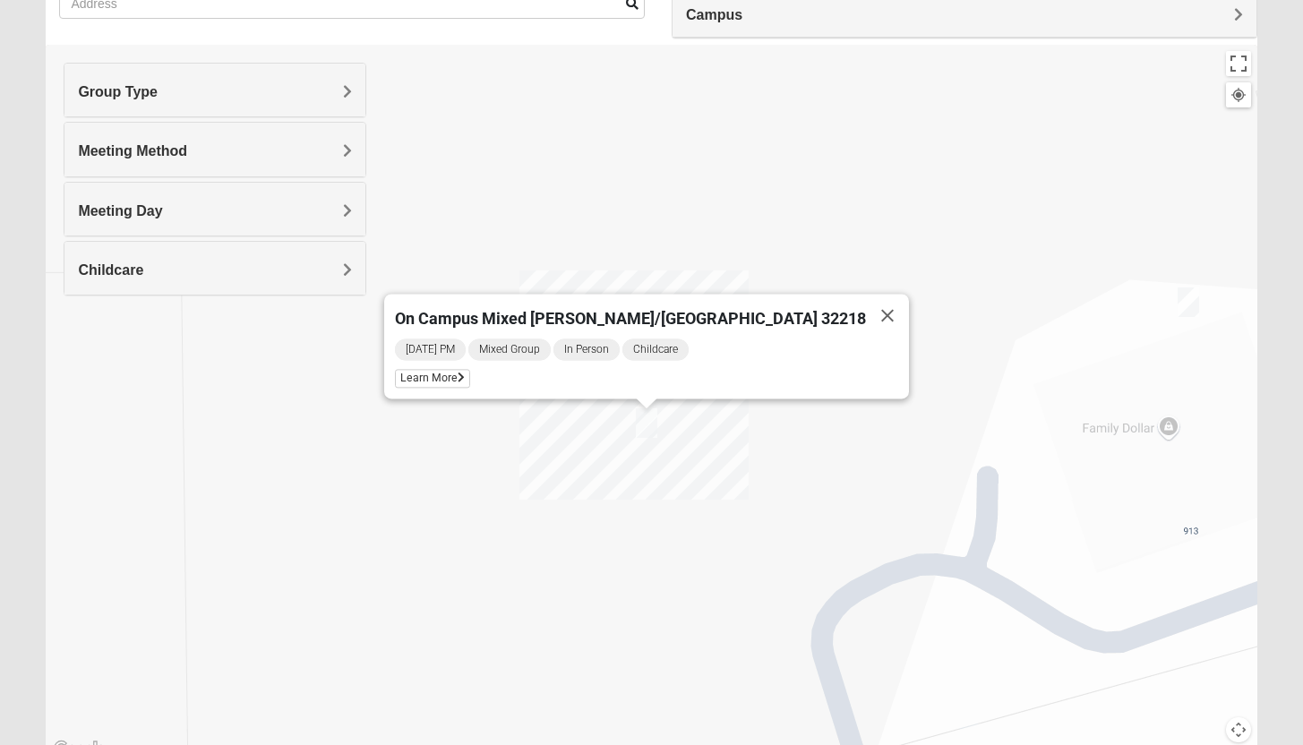
click at [1180, 304] on img "On Campus Womens Lousignont 32218" at bounding box center [1187, 302] width 21 height 30
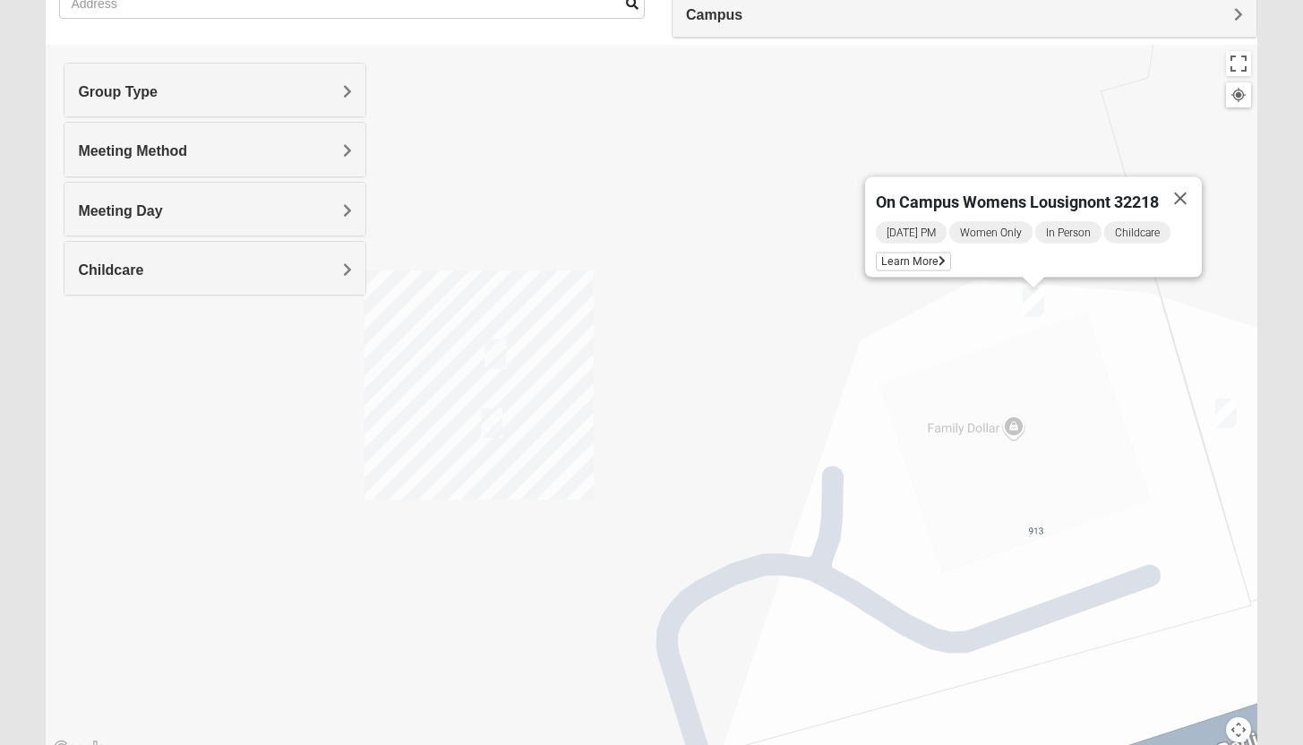
click at [1230, 416] on img "On Campus Mixed Bowerman 32218" at bounding box center [1225, 413] width 21 height 30
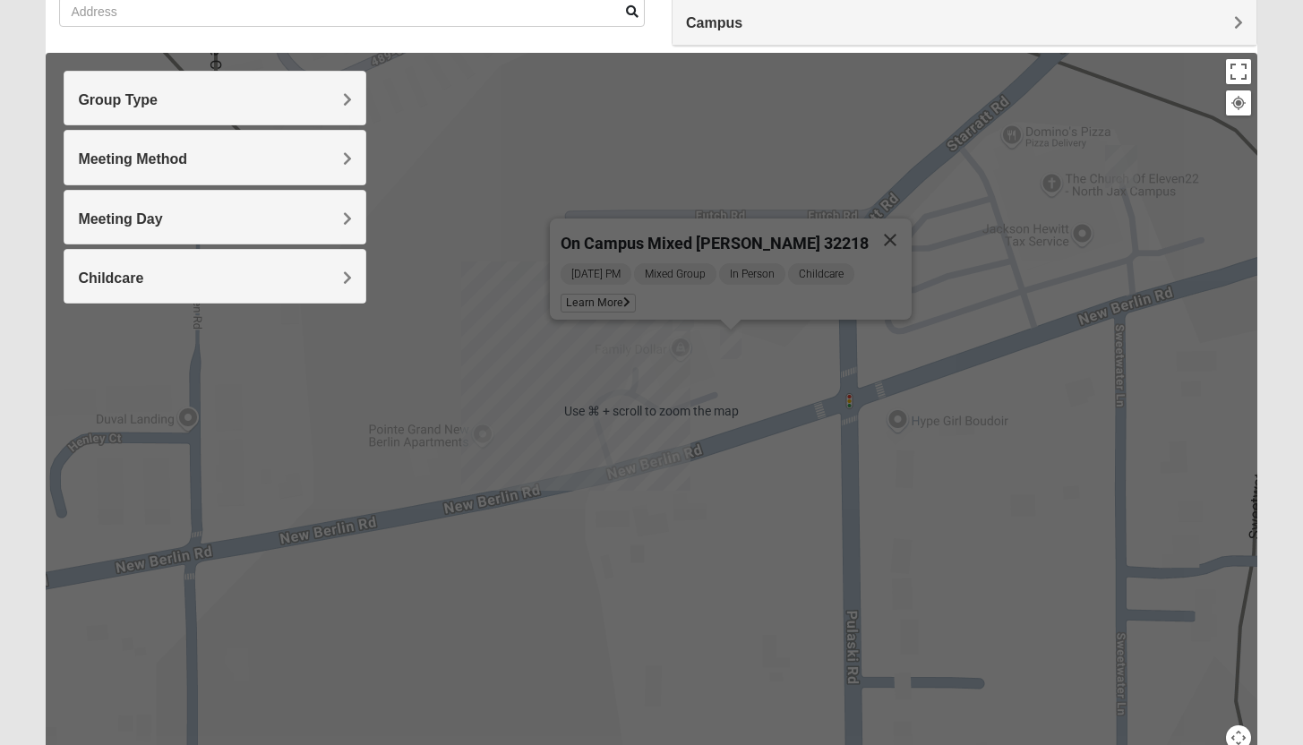
scroll to position [150, 0]
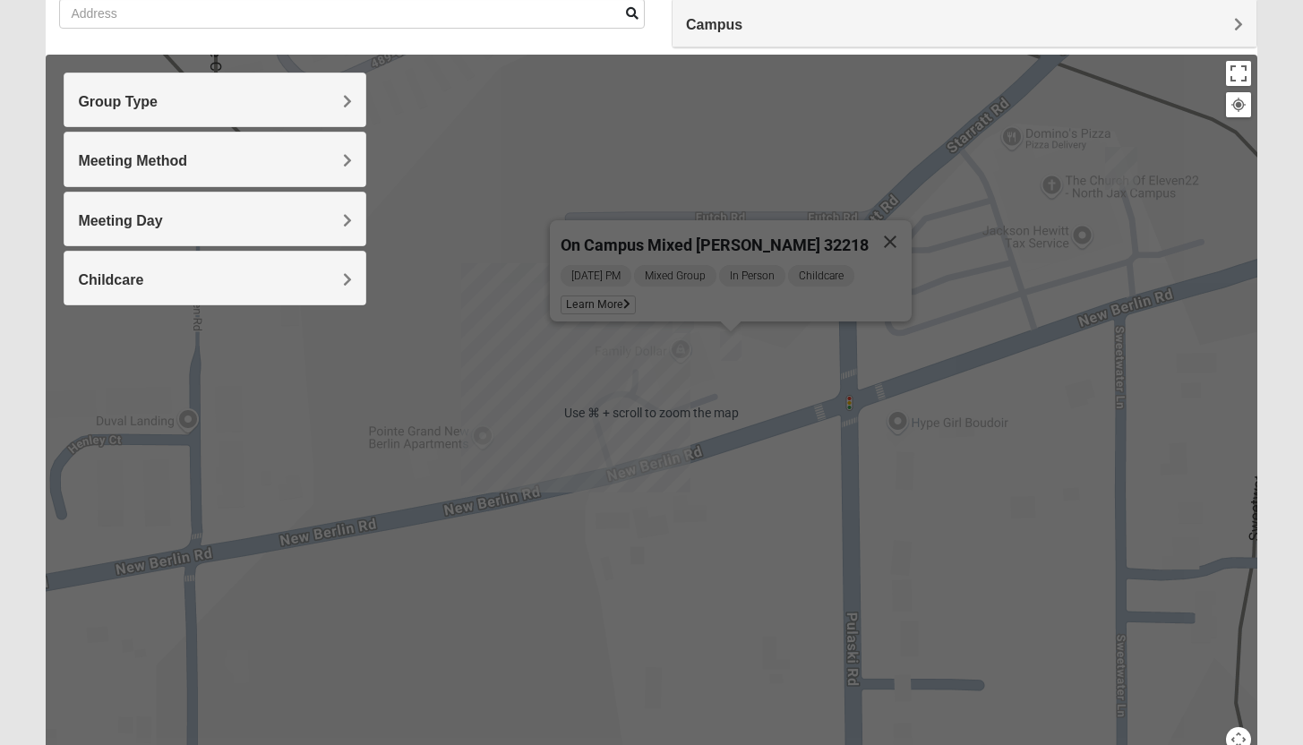
click at [478, 317] on div "On Campus Mixed Bowerman 32218 Monday PM Mixed Group In Person Childcare Learn …" at bounding box center [651, 413] width 1210 height 716
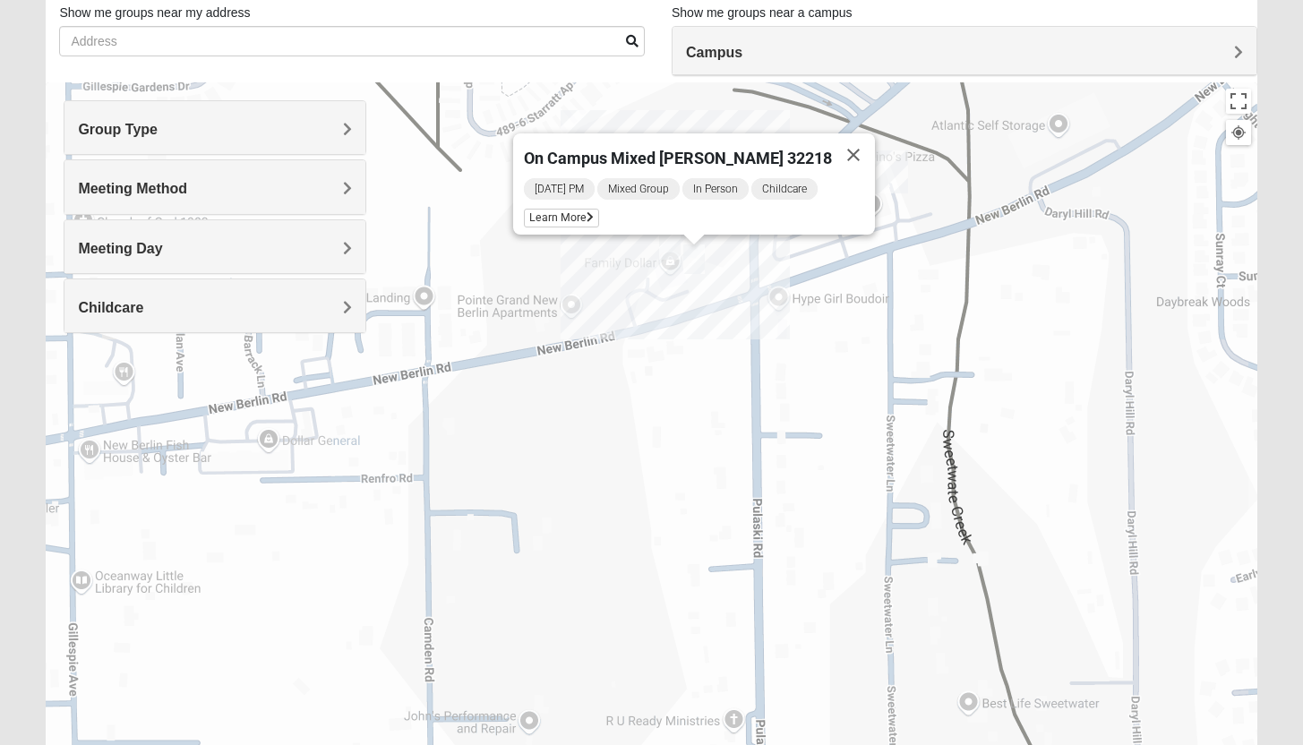
scroll to position [124, 0]
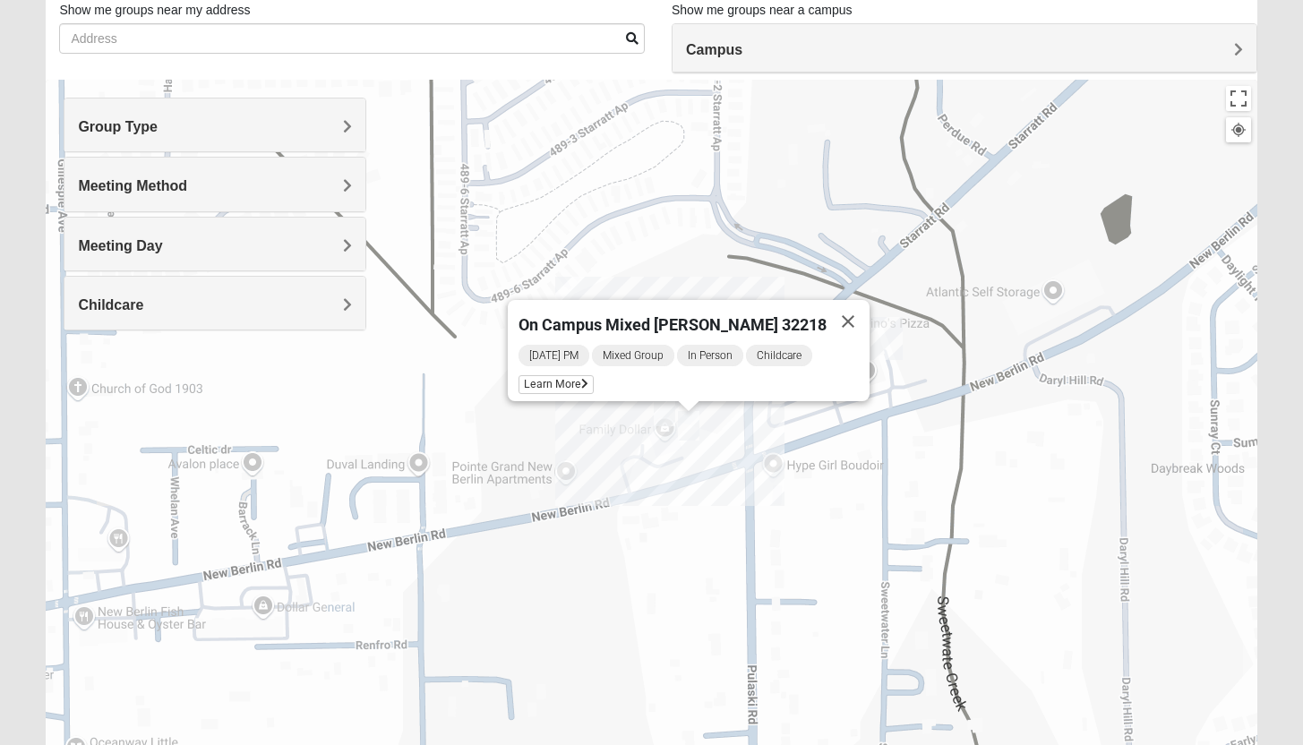
drag, startPoint x: 841, startPoint y: 255, endPoint x: 834, endPoint y: 430, distance: 174.7
click at [835, 432] on div "On Campus Mixed Bowerman 32218 Monday PM Mixed Group In Person Childcare Learn …" at bounding box center [651, 438] width 1210 height 716
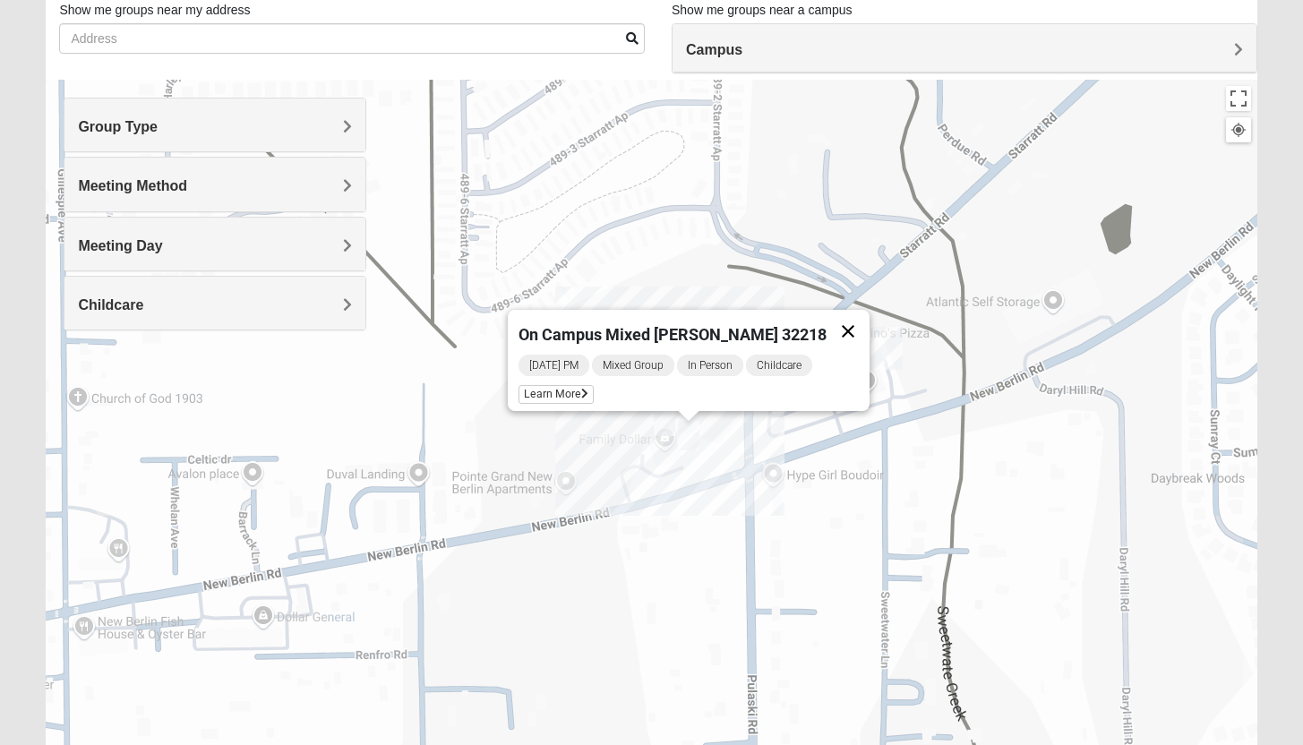
click at [826, 314] on button "Close" at bounding box center [847, 331] width 43 height 43
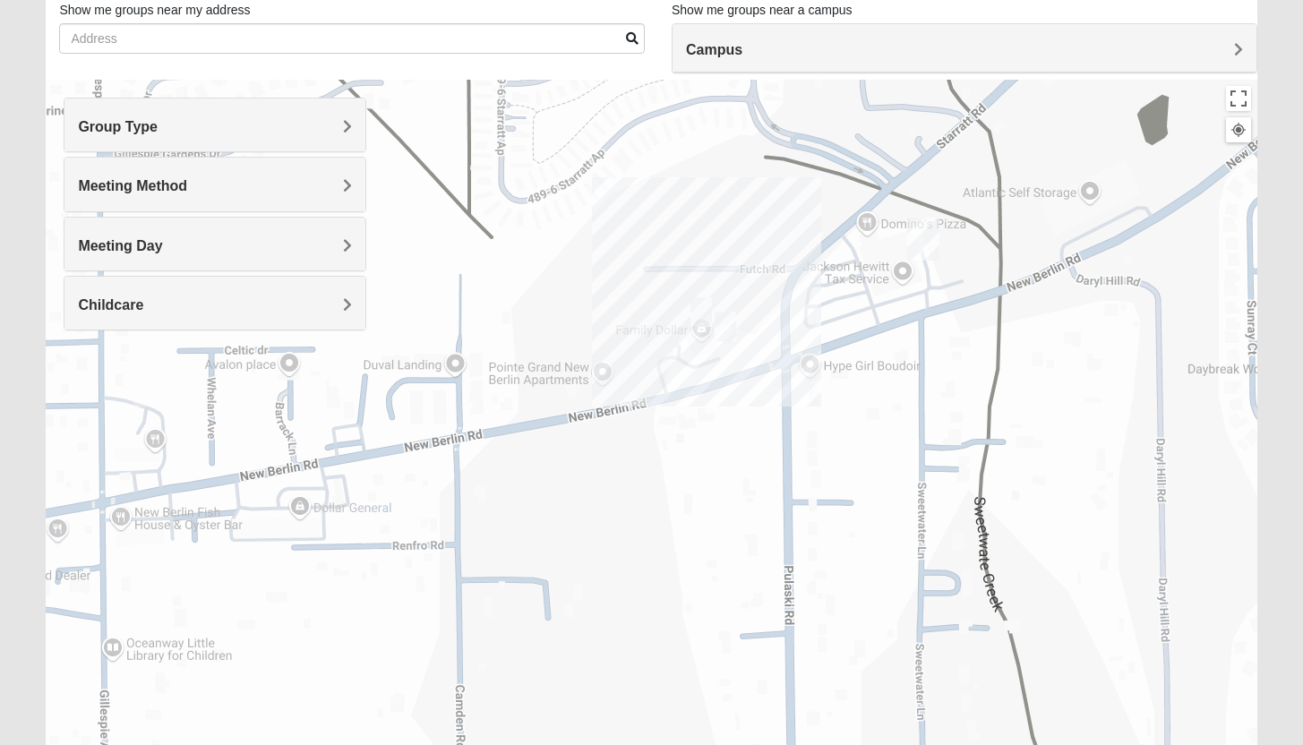
click at [700, 310] on img "On Campus Womens Lousignont 32218" at bounding box center [700, 312] width 21 height 30
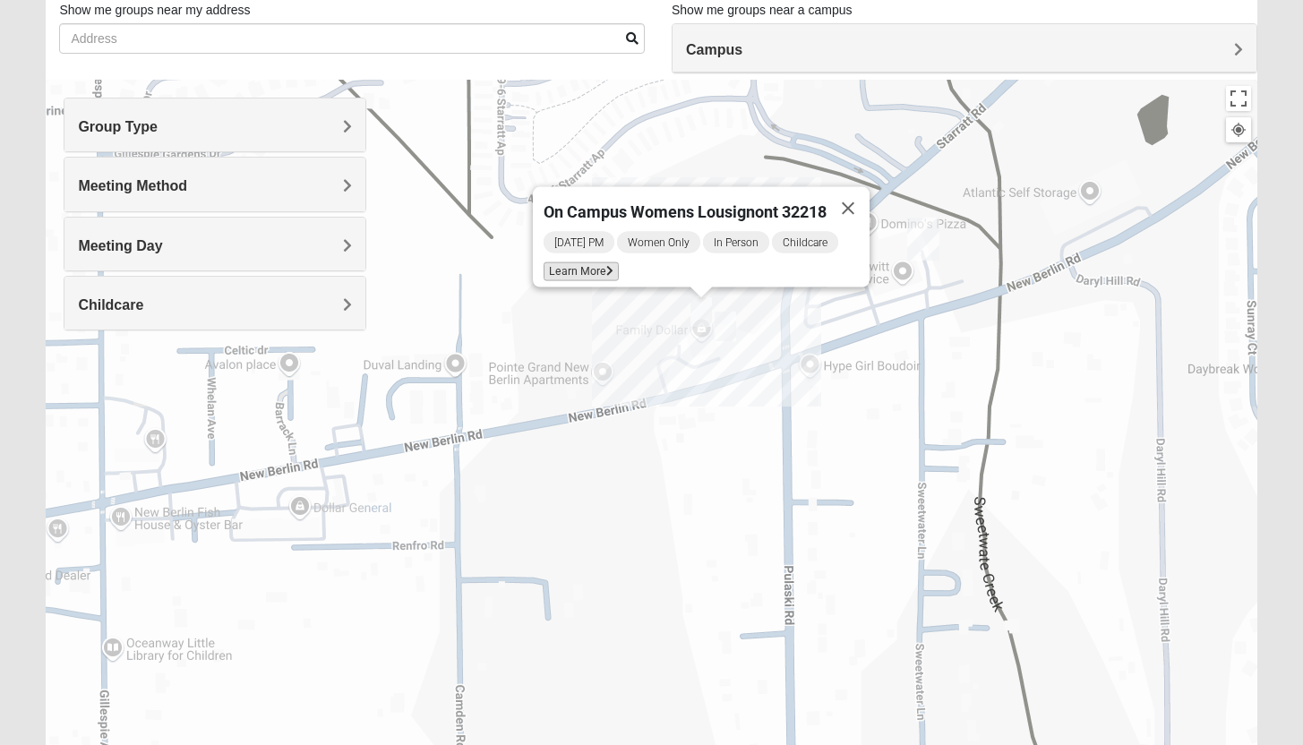
click at [581, 263] on span "Learn More" at bounding box center [580, 271] width 75 height 19
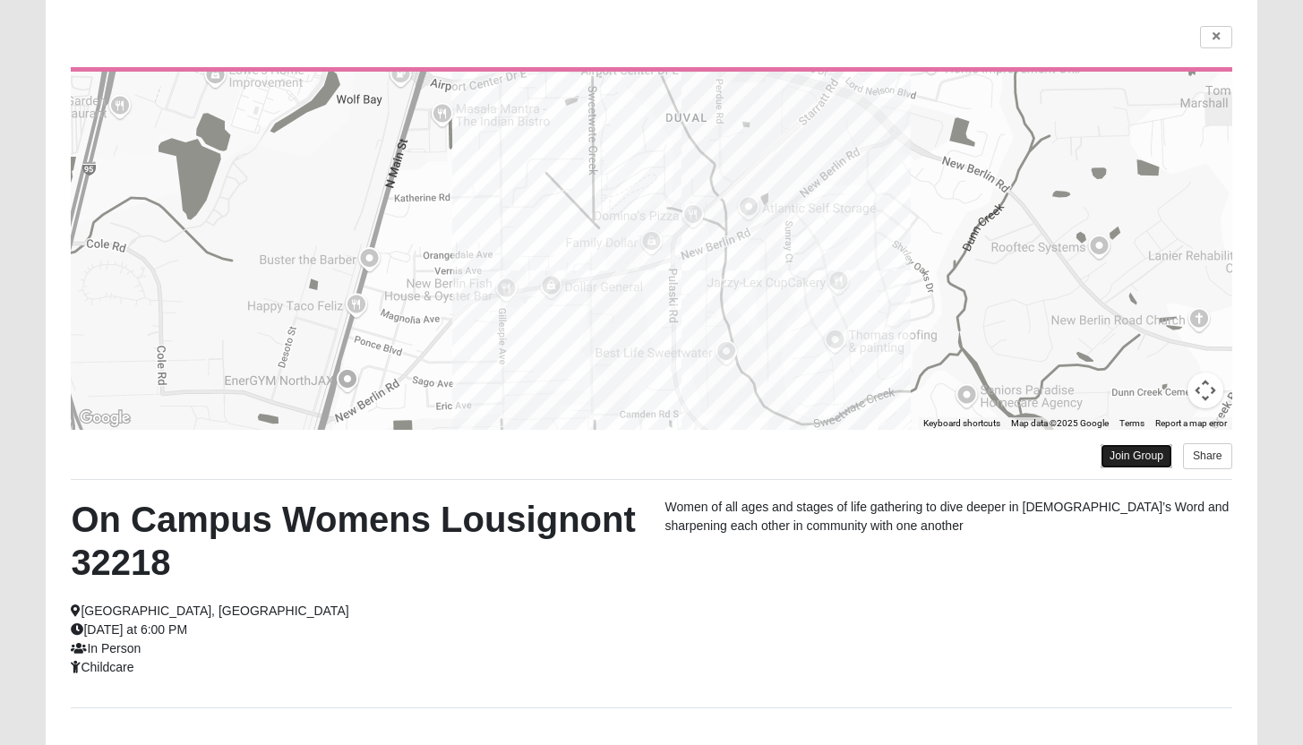
click at [1123, 458] on link "Join Group" at bounding box center [1136, 456] width 72 height 24
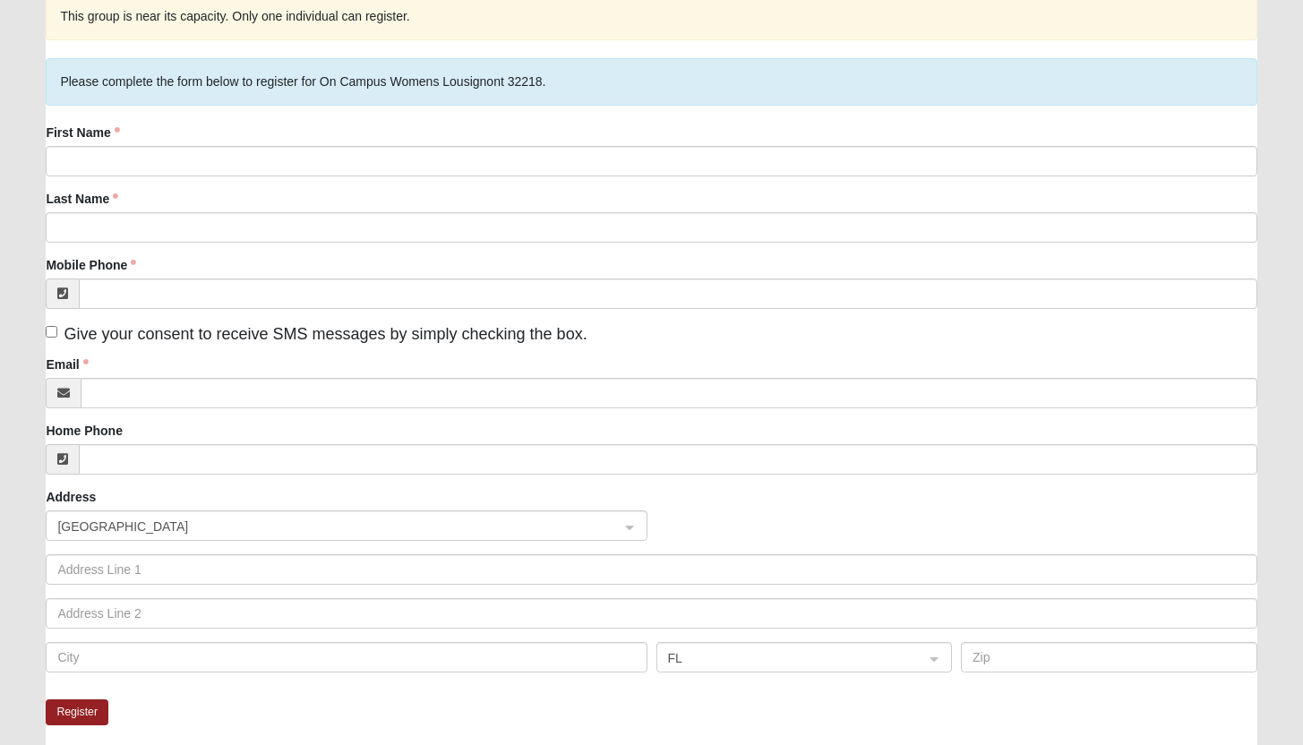
scroll to position [150, 0]
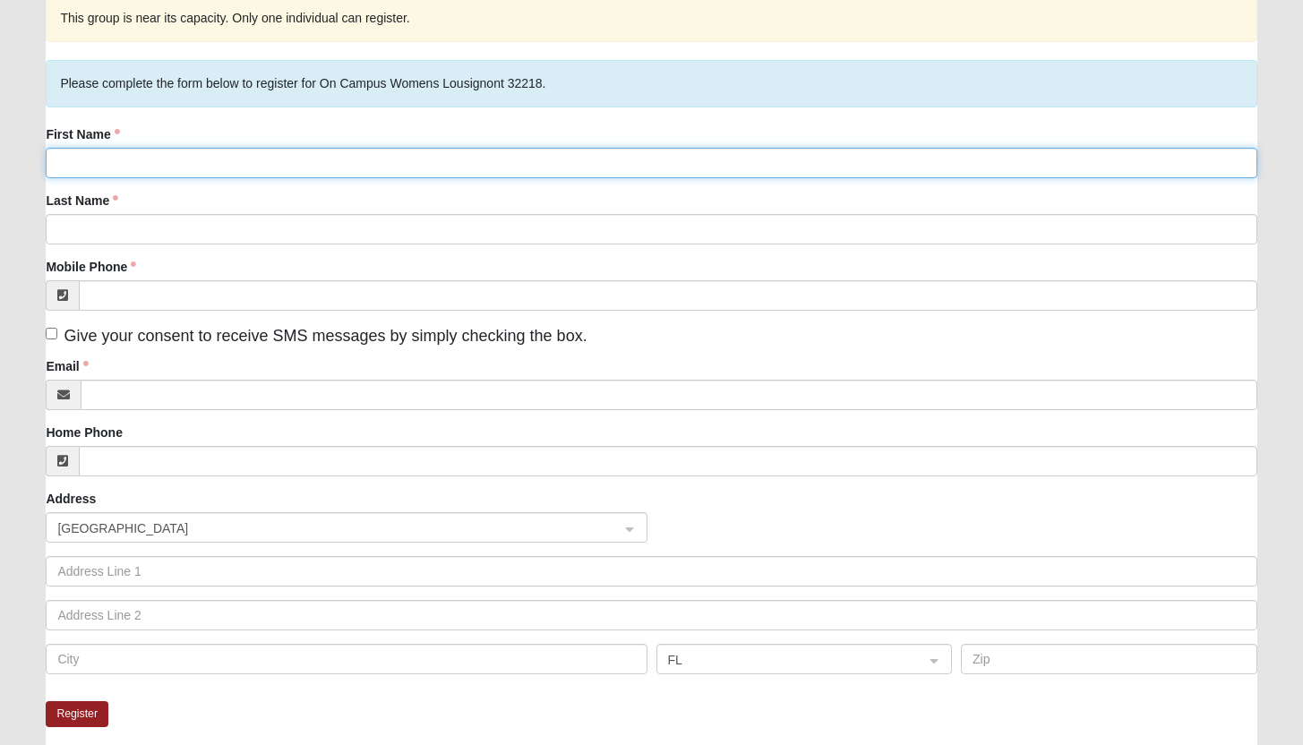
click at [116, 166] on input "First Name" at bounding box center [651, 163] width 1210 height 30
type input "Ashlee"
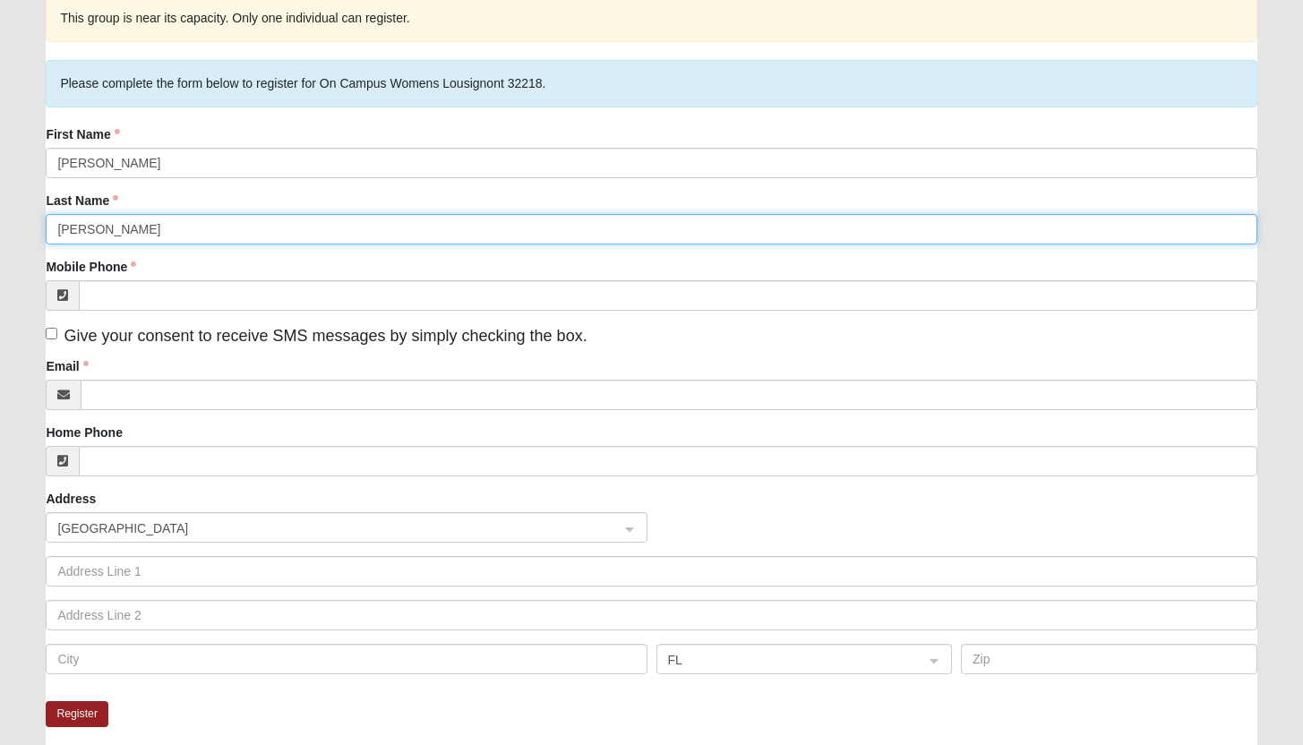
type input "Taylor"
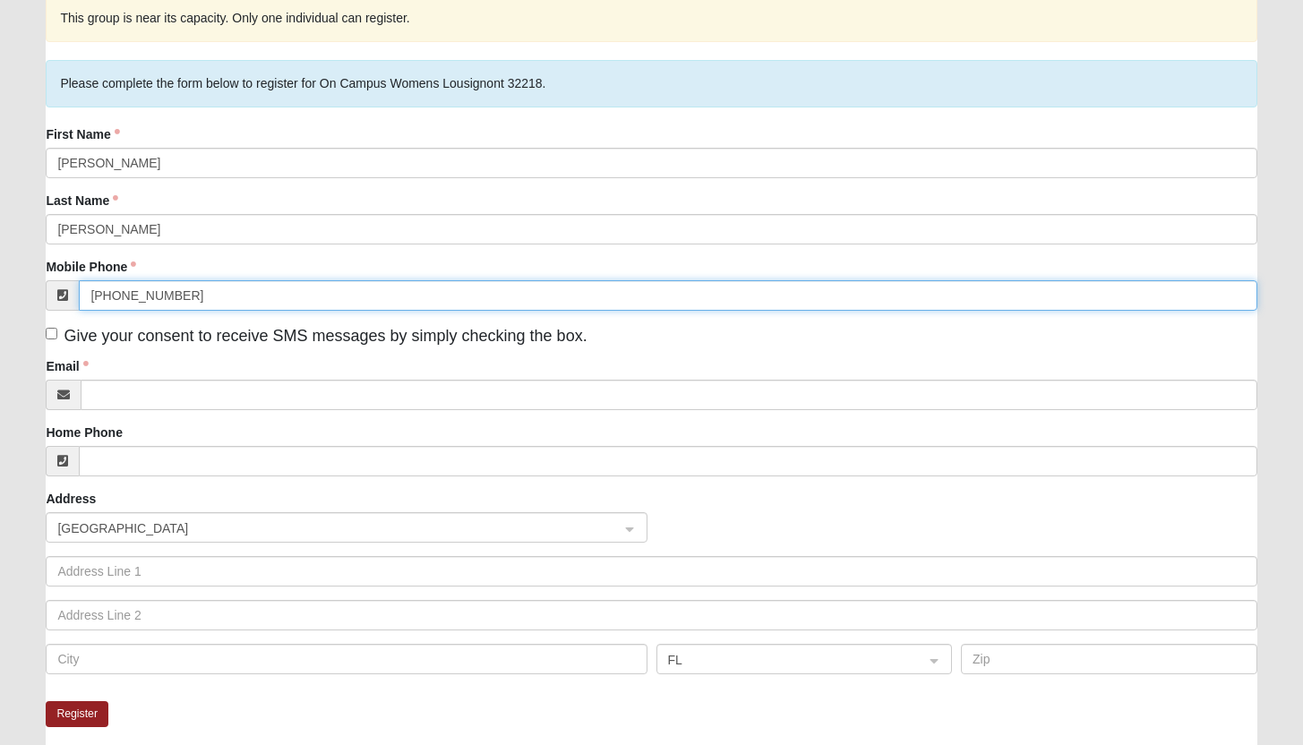
type input "(904) 603-0733"
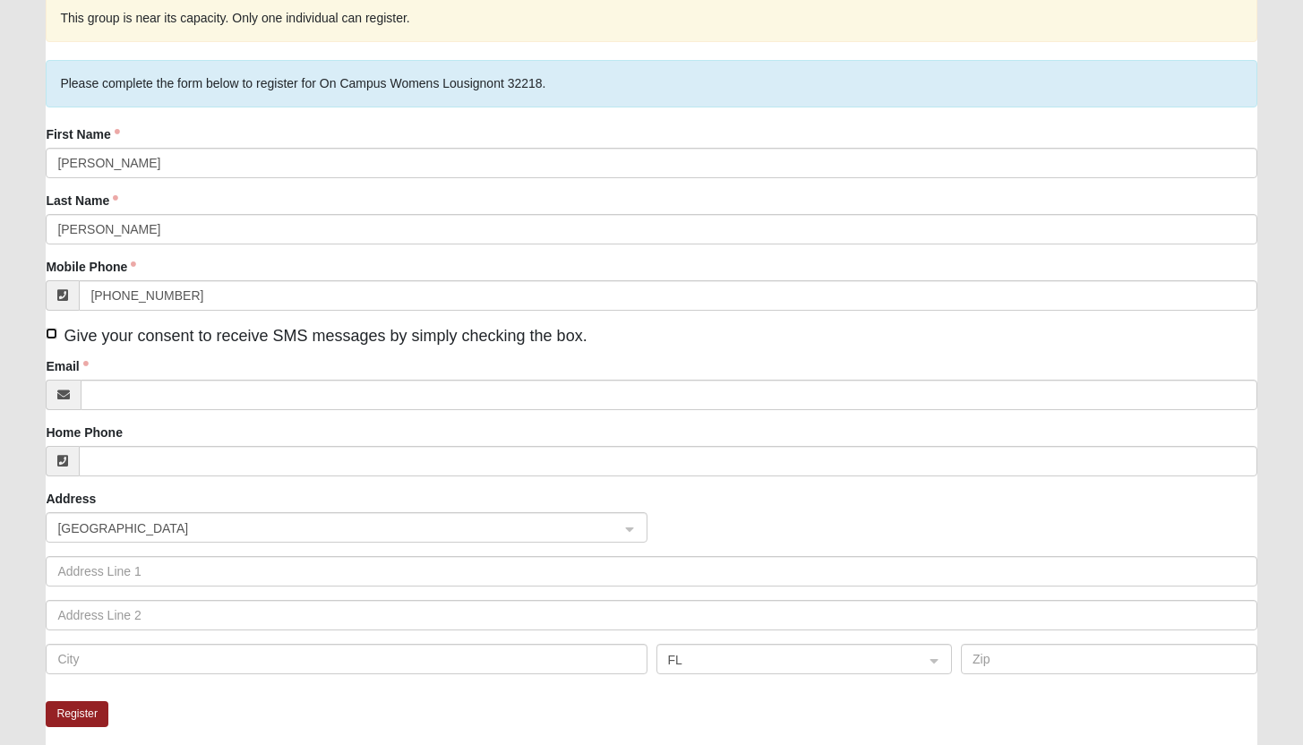
click at [51, 331] on input "Give your consent to receive SMS messages by simply checking the box." at bounding box center [52, 334] width 12 height 12
checkbox input "true"
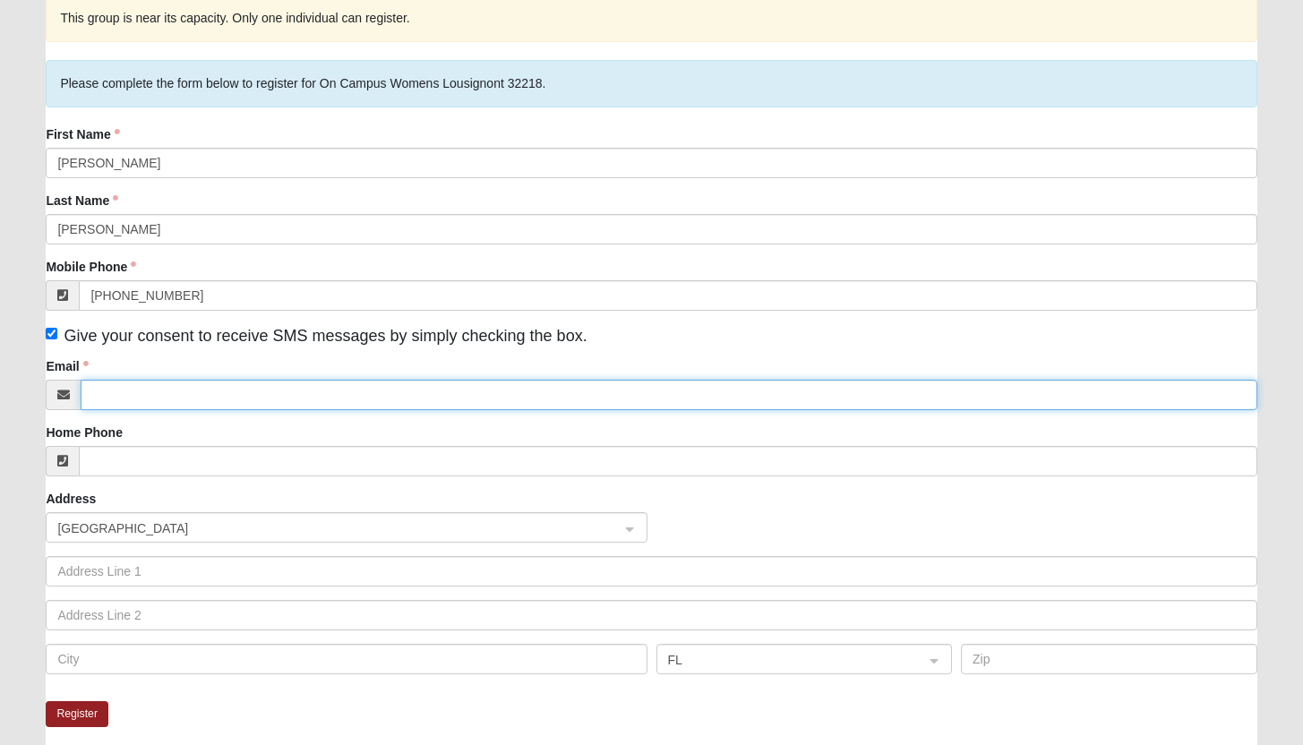
click at [125, 390] on input "Email" at bounding box center [668, 395] width 1175 height 30
type input "ashaydjusharm1320@gmail.com"
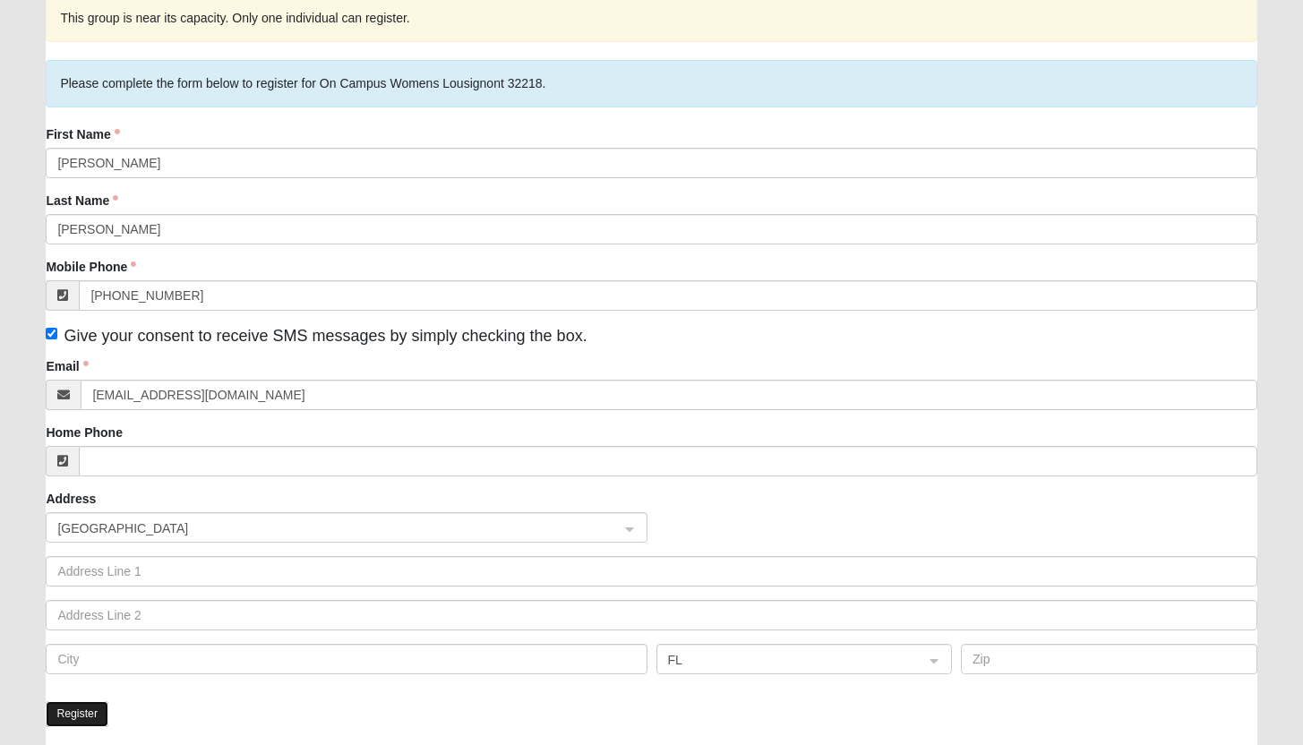
click at [90, 717] on button "Register" at bounding box center [77, 714] width 63 height 26
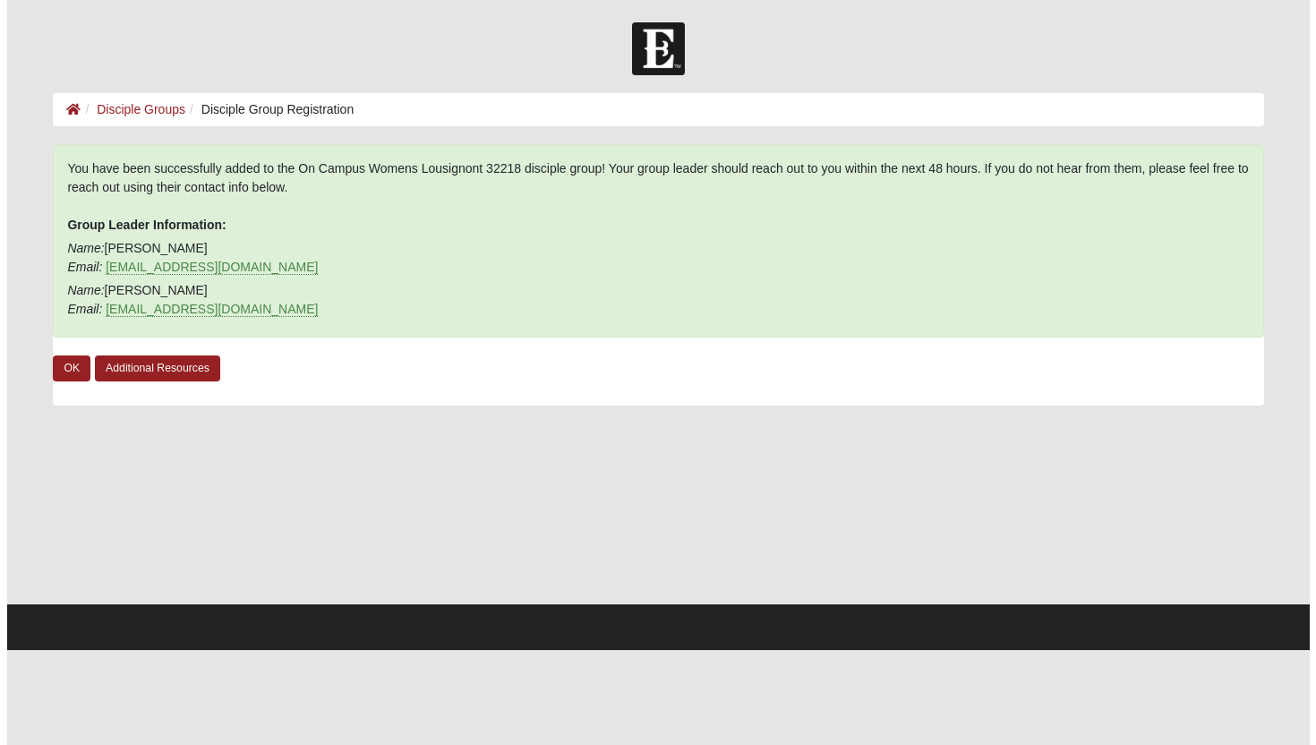
scroll to position [0, 0]
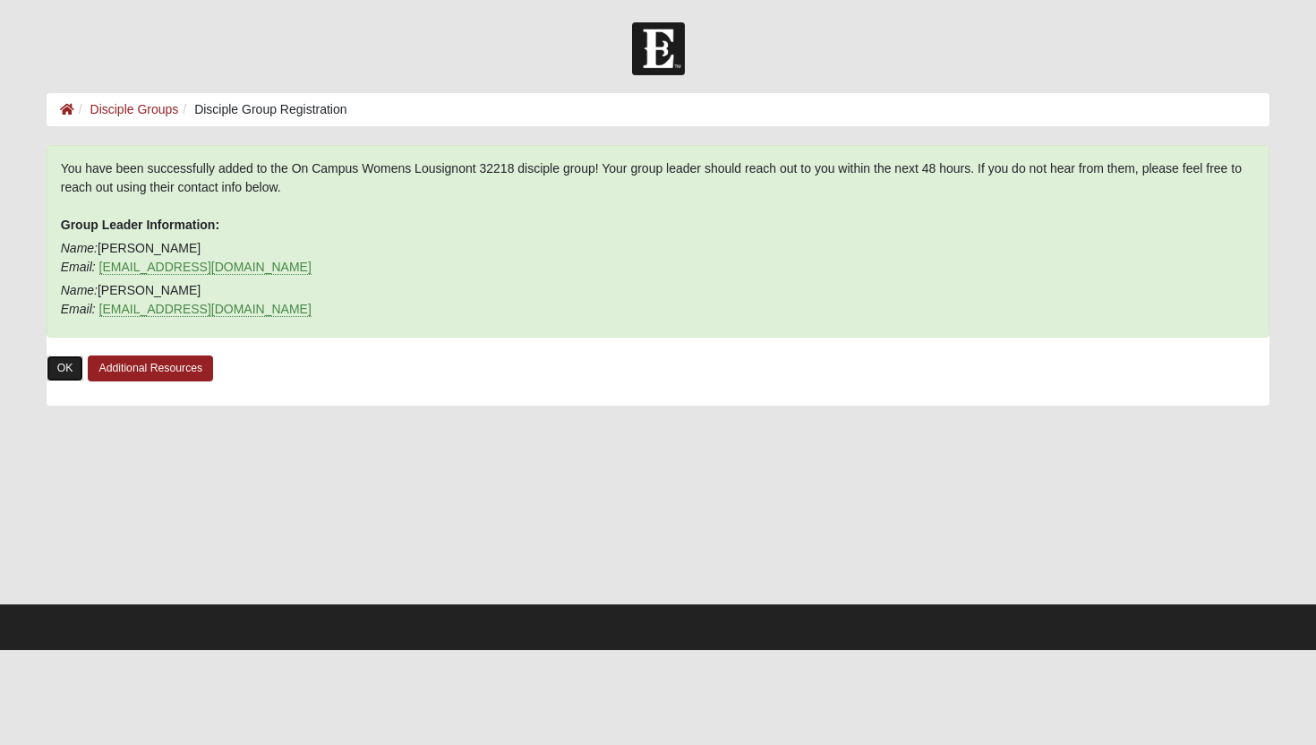
click at [58, 375] on link "OK" at bounding box center [66, 368] width 38 height 26
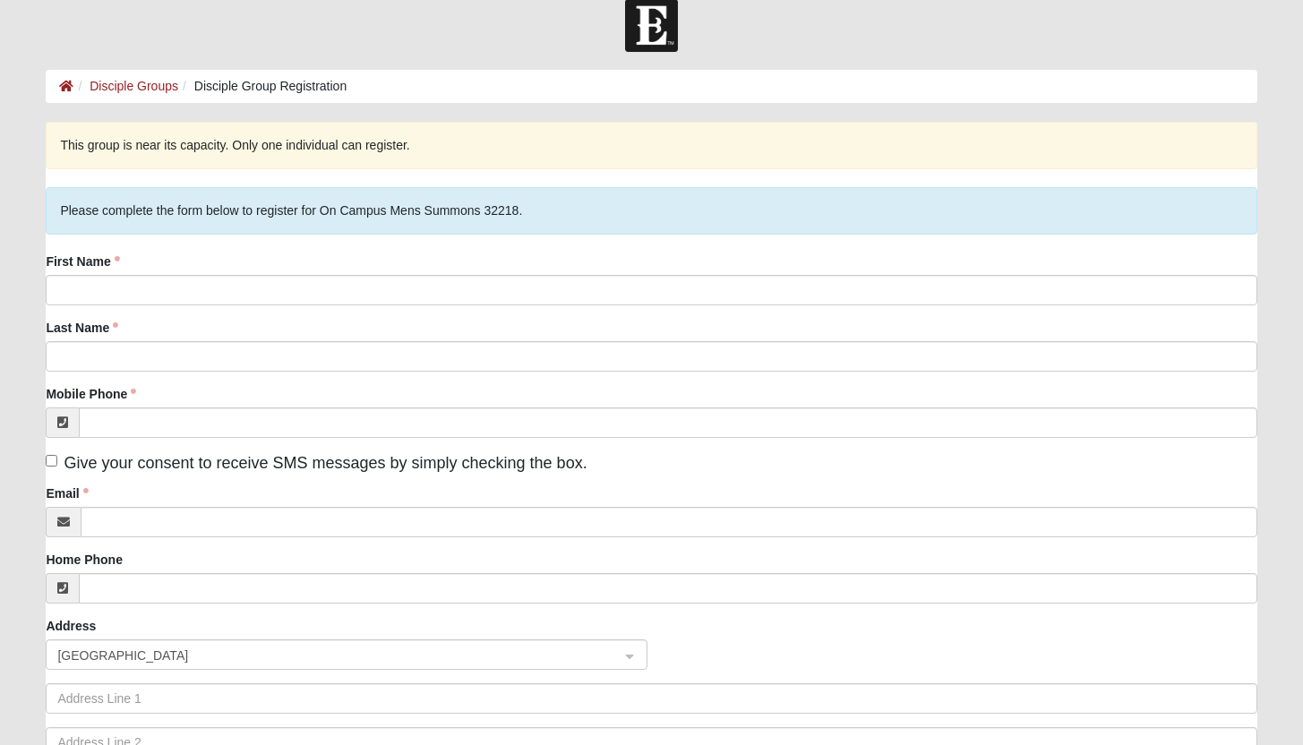
scroll to position [24, 0]
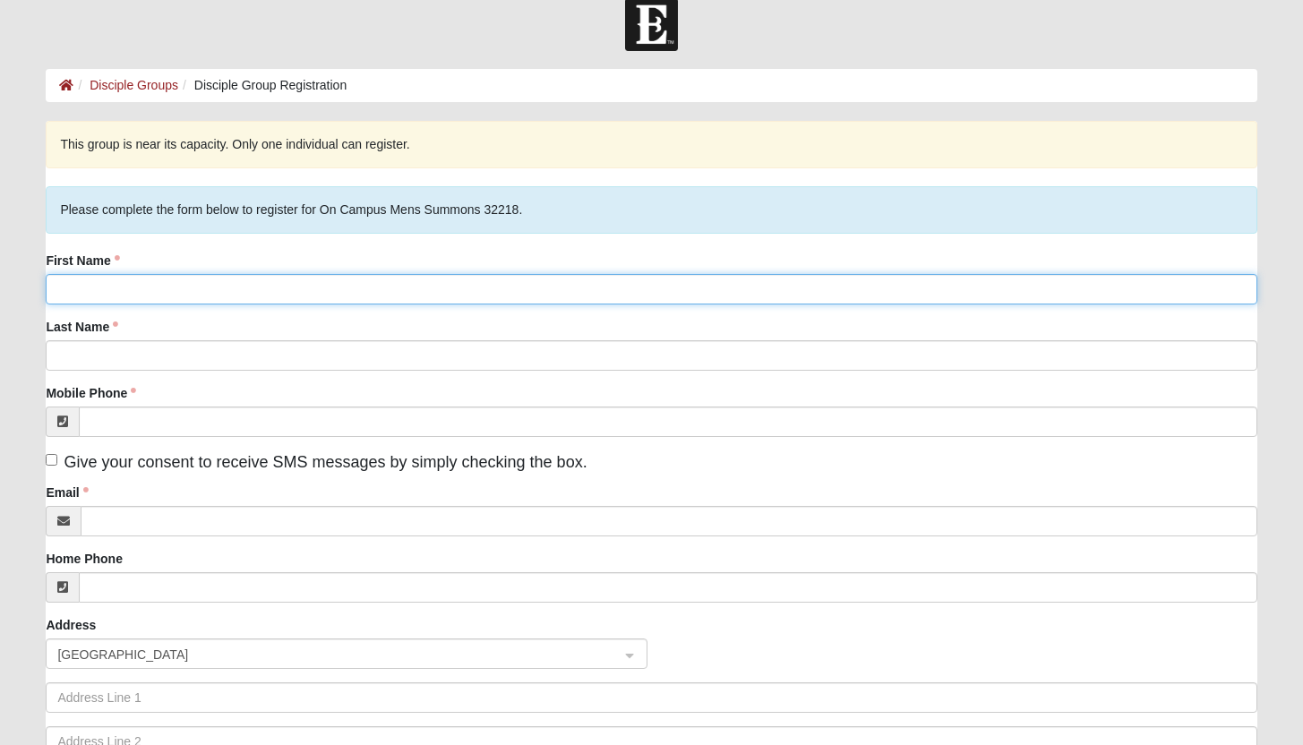
click at [140, 286] on input "First Name" at bounding box center [651, 289] width 1210 height 30
type input "[PERSON_NAME]"
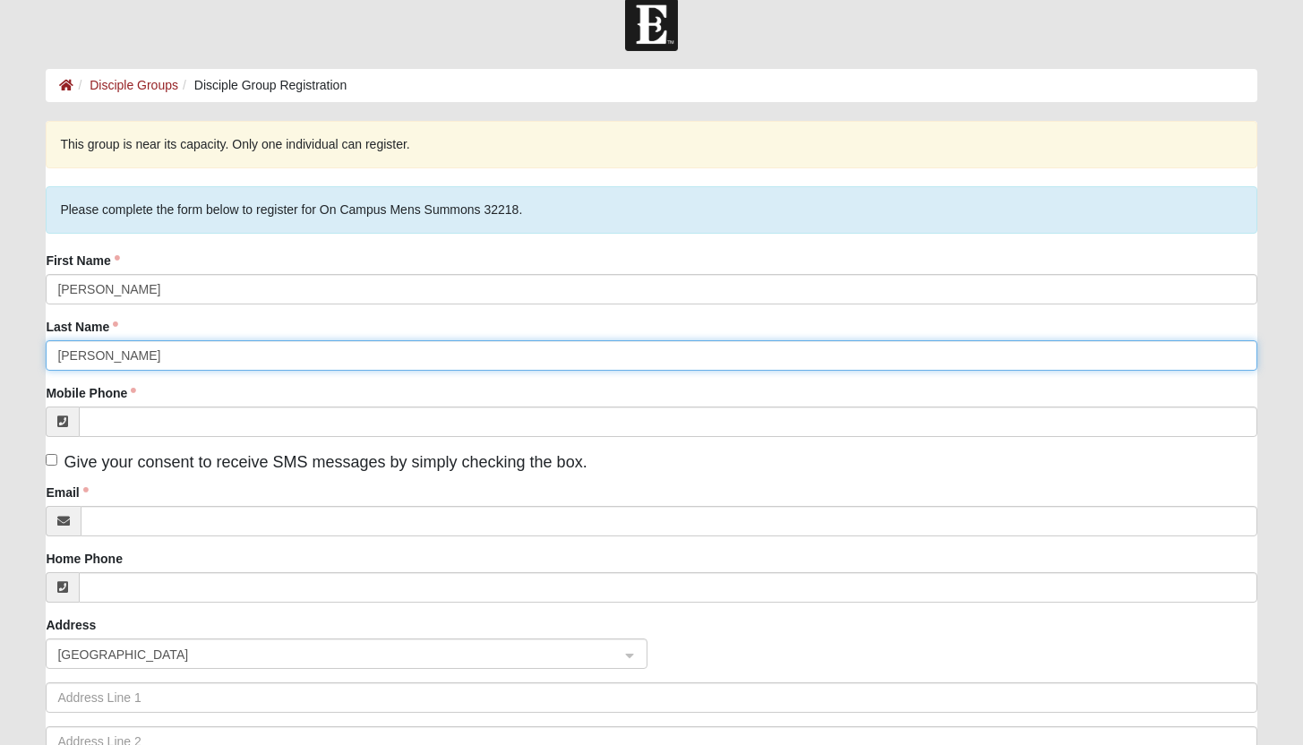
type input "[PERSON_NAME]"
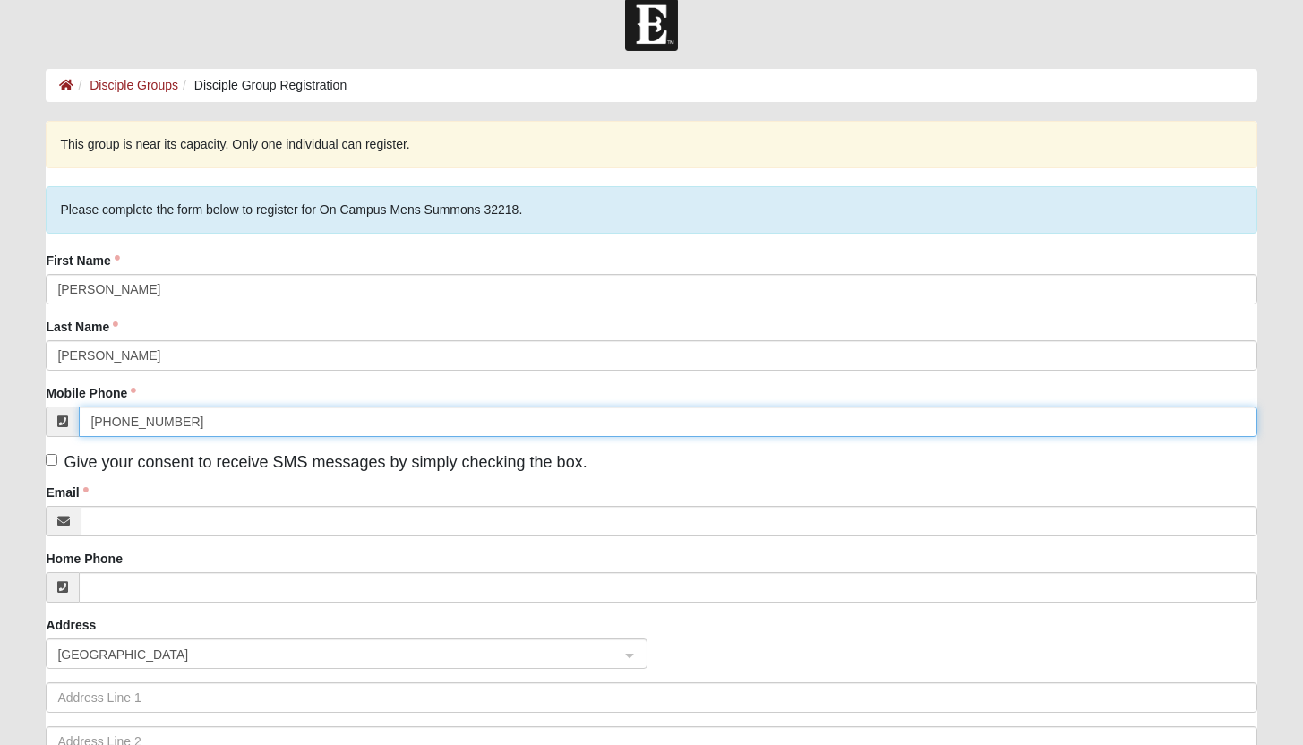
type input "[PHONE_NUMBER]"
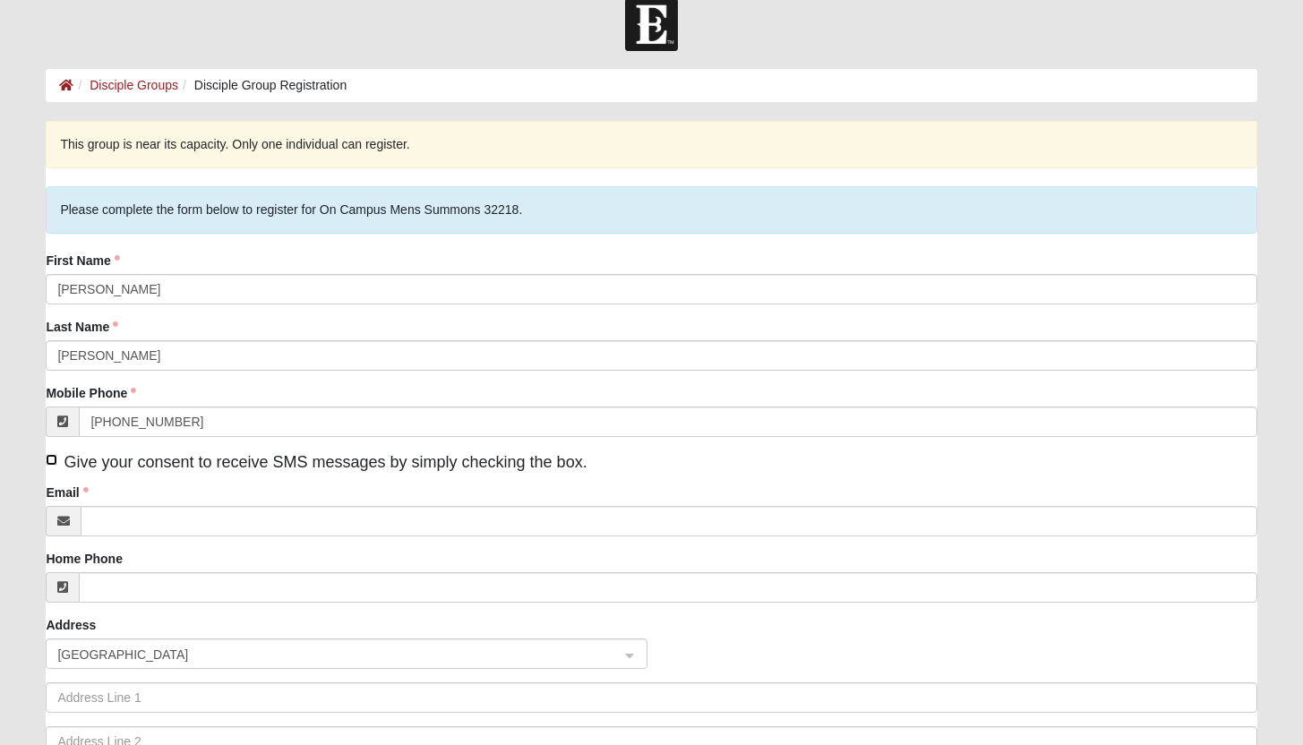
click at [56, 459] on input "Give your consent to receive SMS messages by simply checking the box." at bounding box center [52, 460] width 12 height 12
checkbox input "true"
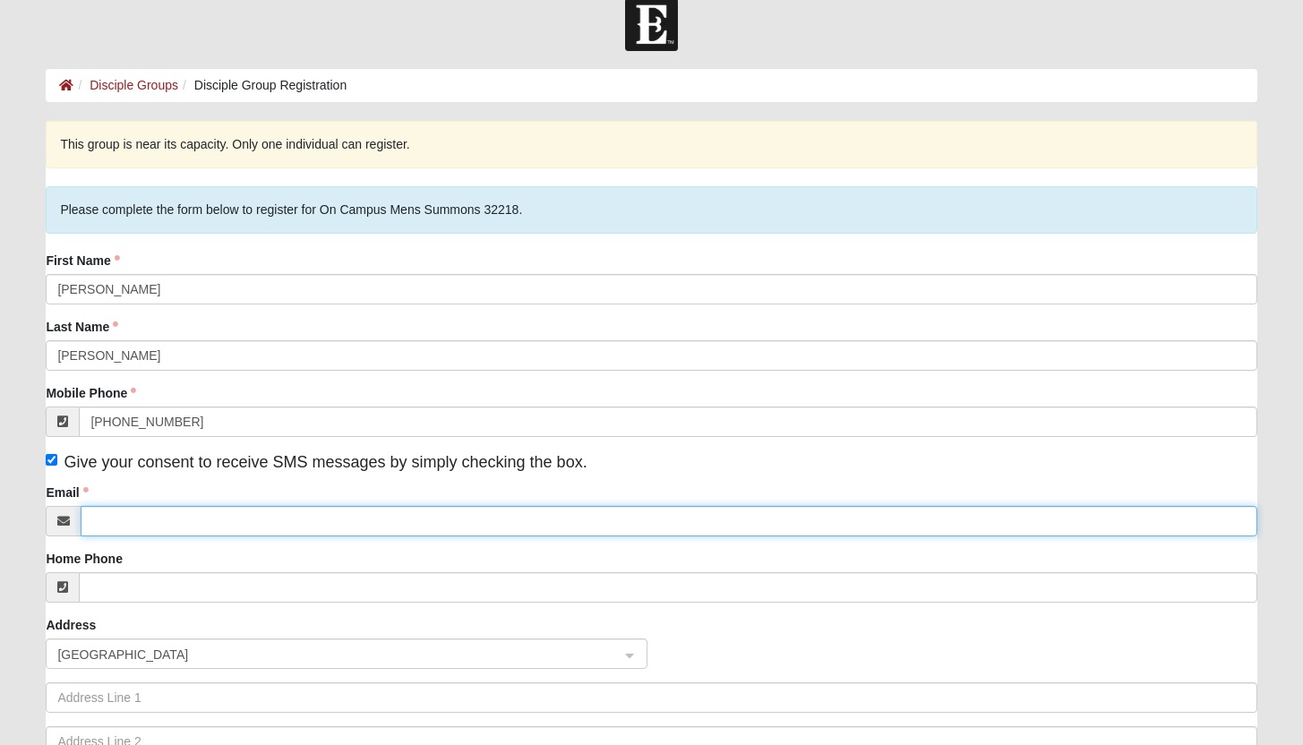
click at [118, 515] on input "Email" at bounding box center [668, 521] width 1175 height 30
type input "r.daniel.n@pm.me"
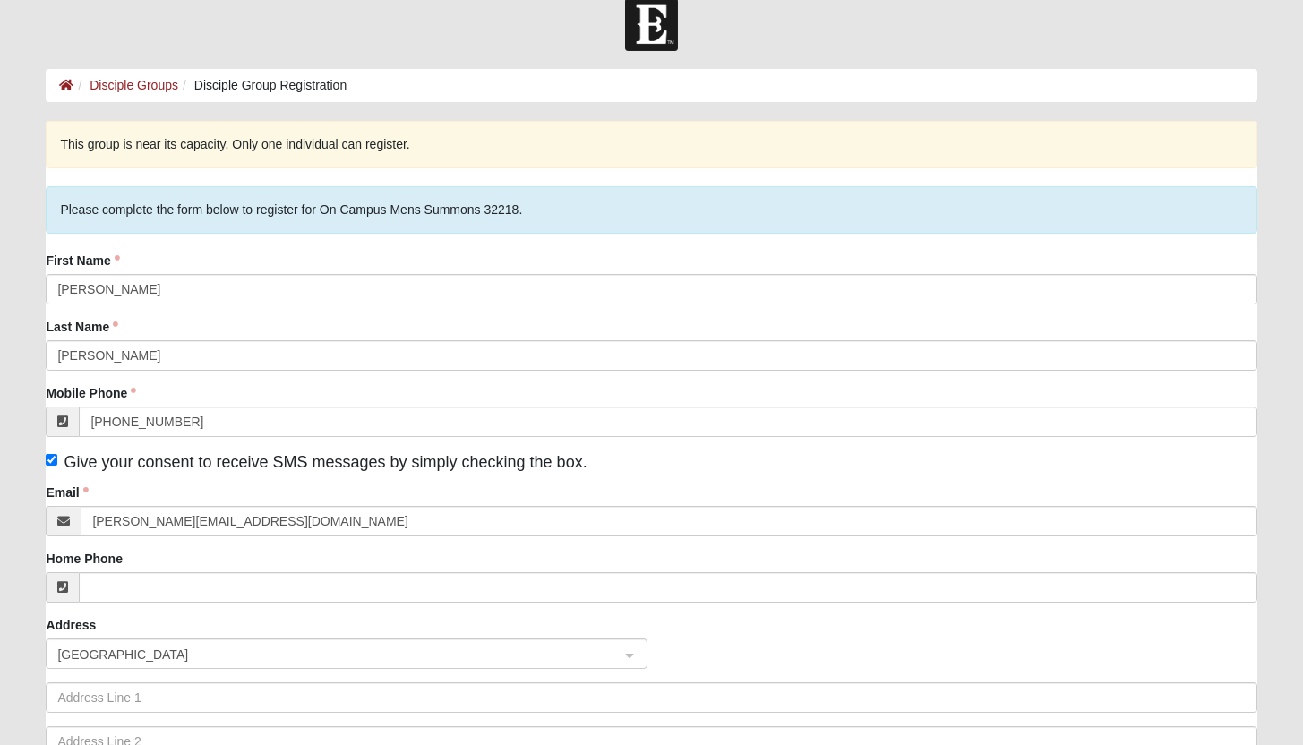
click at [181, 551] on div "Home Phone" at bounding box center [651, 576] width 1210 height 53
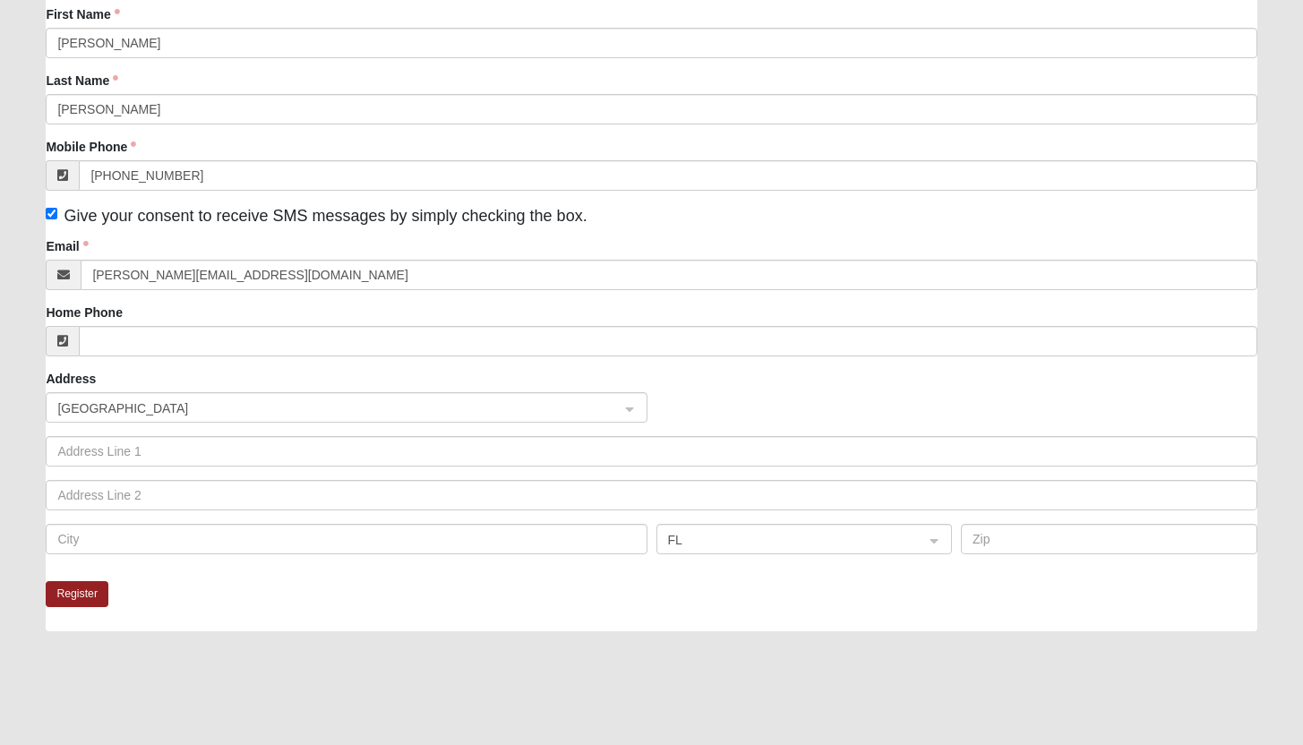
scroll to position [331, 0]
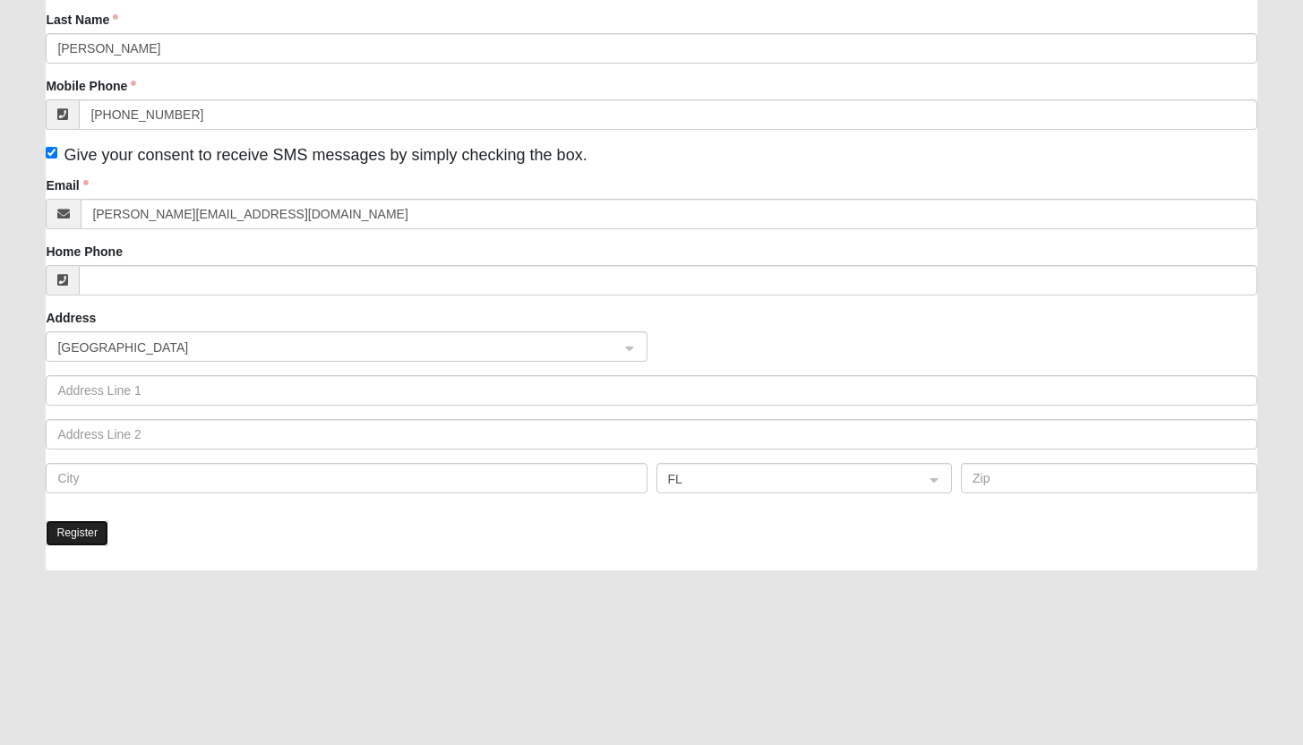
click at [87, 538] on button "Register" at bounding box center [77, 533] width 63 height 26
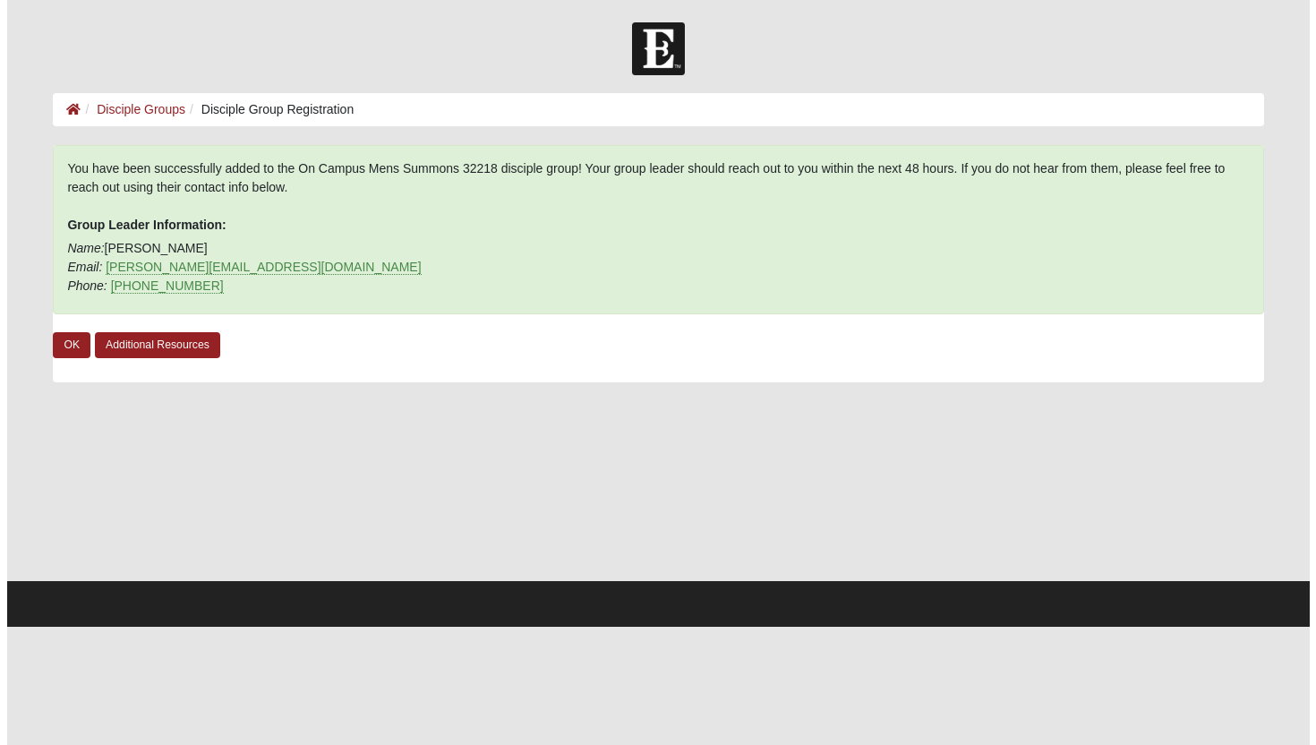
scroll to position [0, 0]
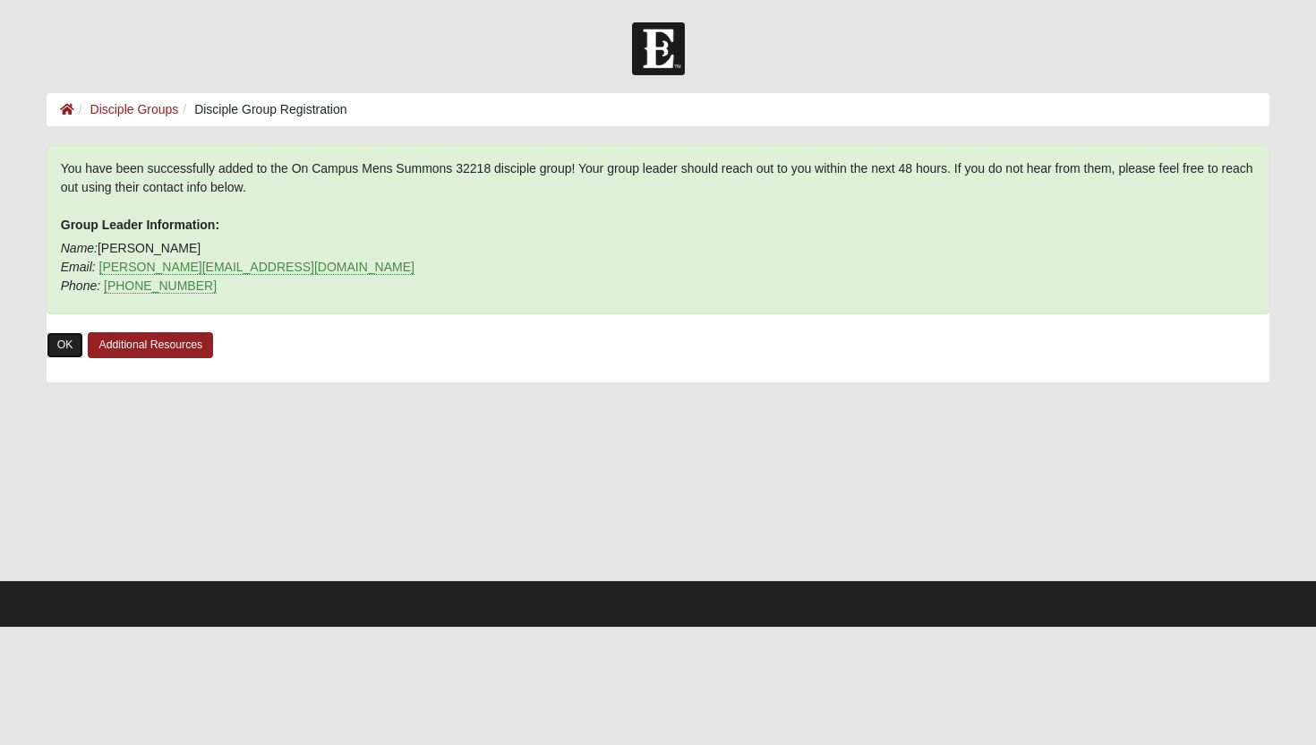
click at [62, 353] on link "OK" at bounding box center [66, 345] width 38 height 26
